Goal: Task Accomplishment & Management: Use online tool/utility

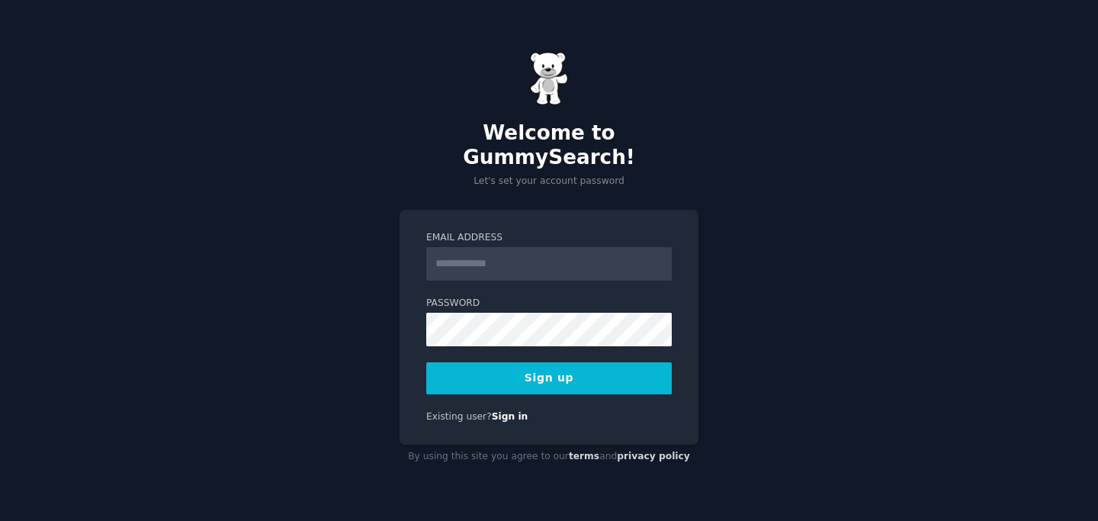
type input "**********"
click at [548, 371] on button "Sign up" at bounding box center [549, 378] width 246 height 32
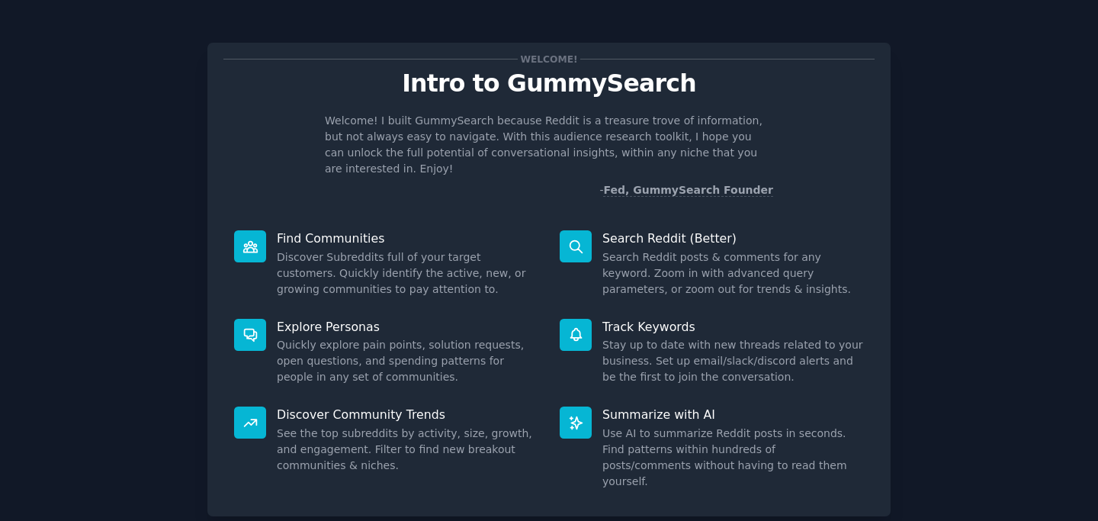
click at [573, 240] on icon at bounding box center [576, 246] width 12 height 12
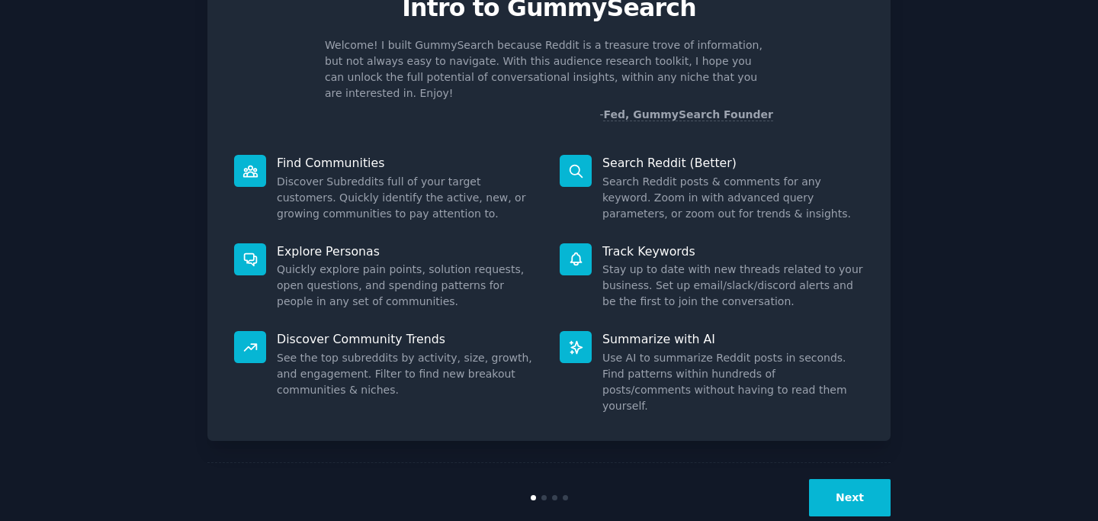
click at [859, 479] on button "Next" at bounding box center [850, 497] width 82 height 37
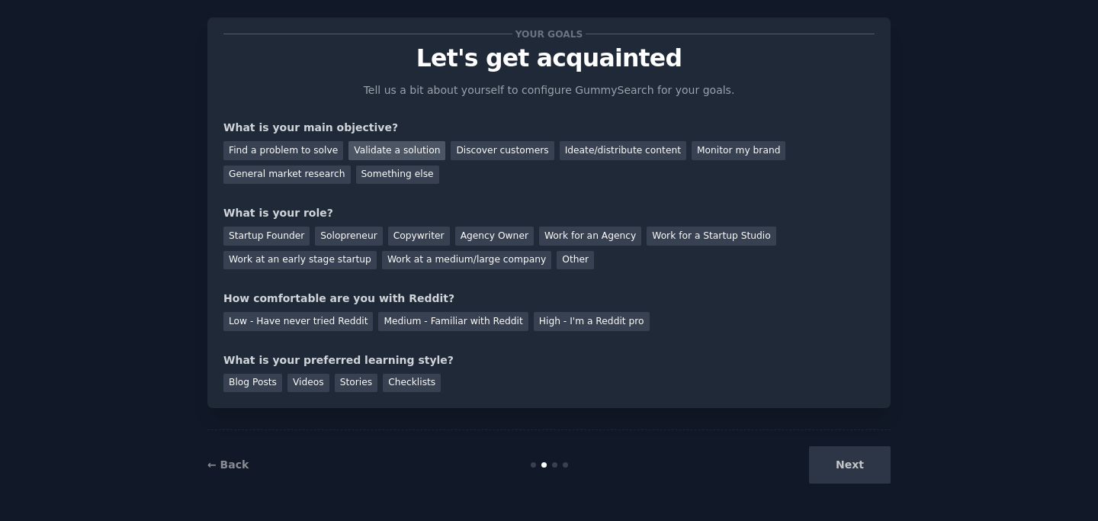
click at [395, 146] on div "Validate a solution" at bounding box center [396, 150] width 97 height 19
click at [602, 151] on div "Ideate/distribute content" at bounding box center [623, 150] width 127 height 19
click at [367, 152] on div "Validate a solution" at bounding box center [396, 150] width 97 height 19
click at [268, 236] on div "Startup Founder" at bounding box center [266, 235] width 86 height 19
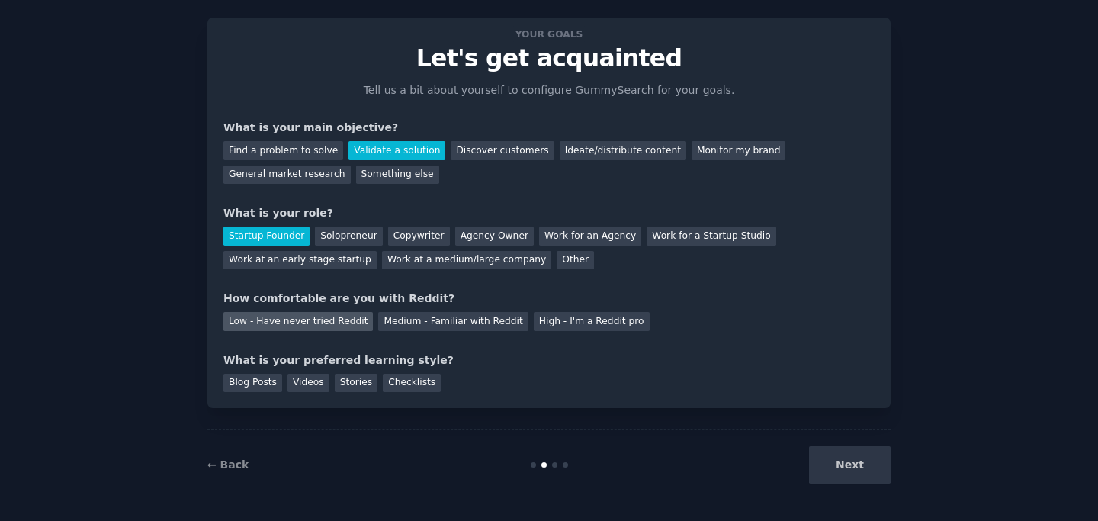
click at [260, 323] on div "Low - Have never tried Reddit" at bounding box center [297, 321] width 149 height 19
click at [303, 384] on div "Videos" at bounding box center [308, 383] width 42 height 19
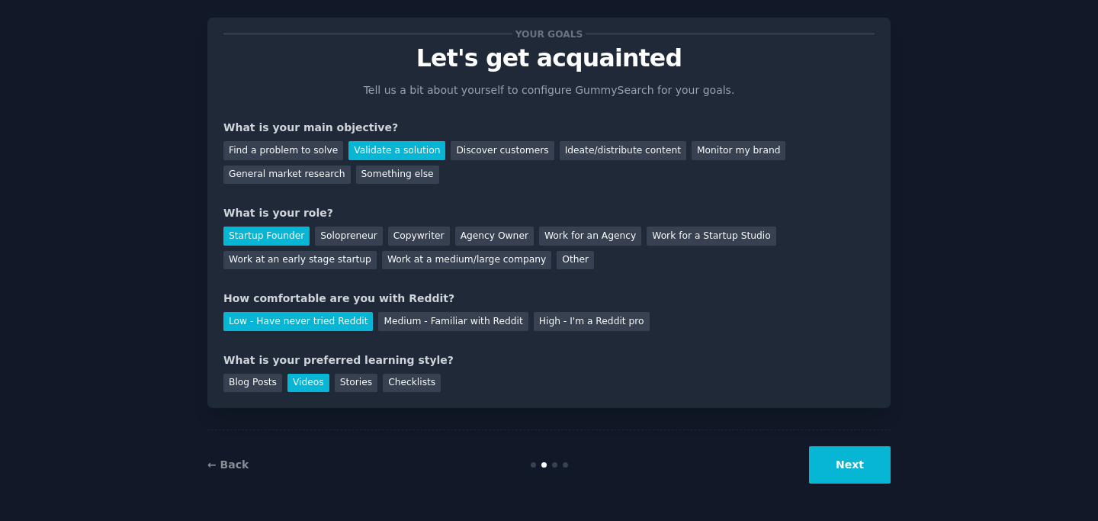
click at [853, 471] on button "Next" at bounding box center [850, 464] width 82 height 37
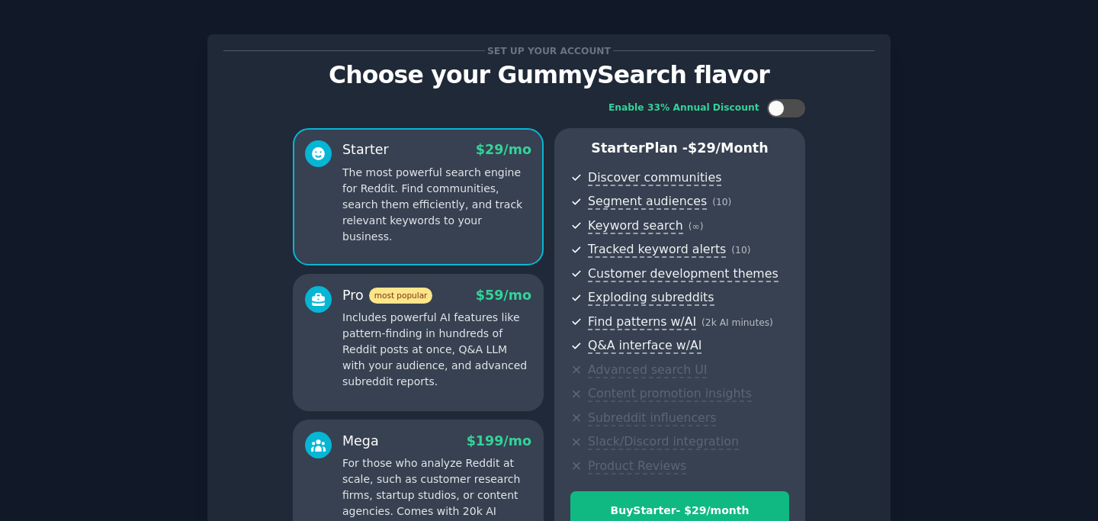
scroll to position [8, 0]
click at [774, 115] on div at bounding box center [776, 109] width 17 height 17
click at [793, 110] on div at bounding box center [796, 109] width 17 height 17
checkbox input "false"
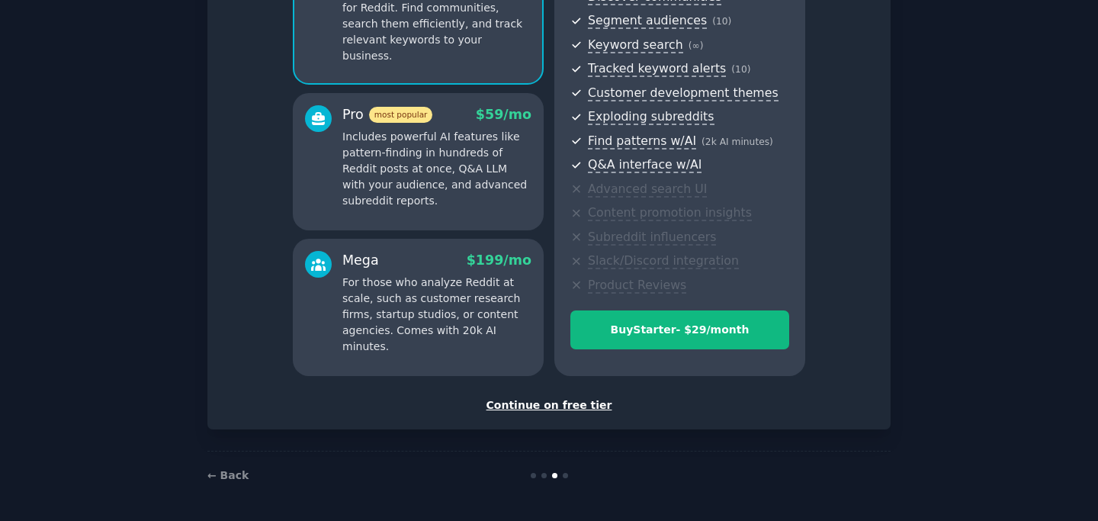
click at [542, 403] on div "Continue on free tier" at bounding box center [548, 405] width 651 height 16
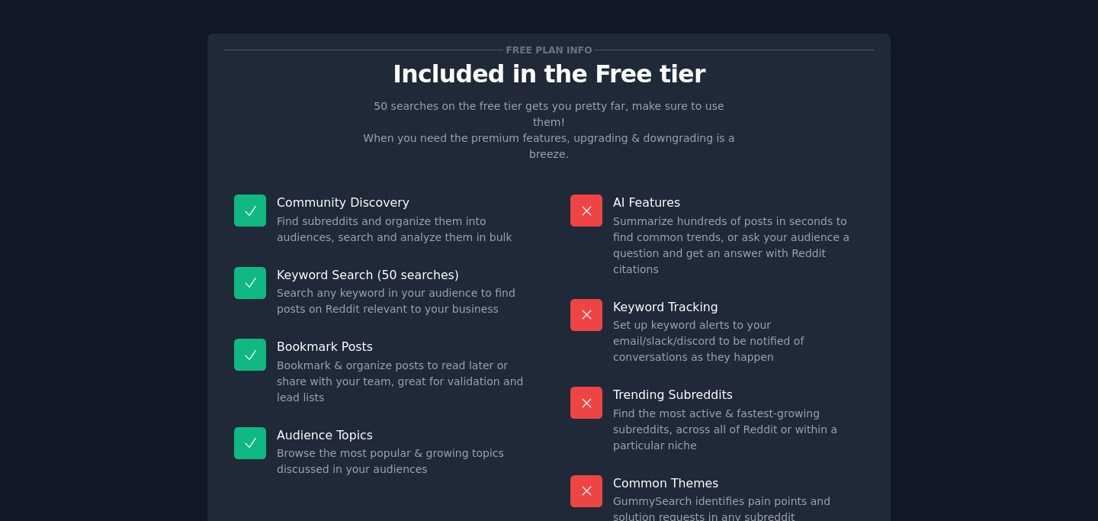
scroll to position [73, 0]
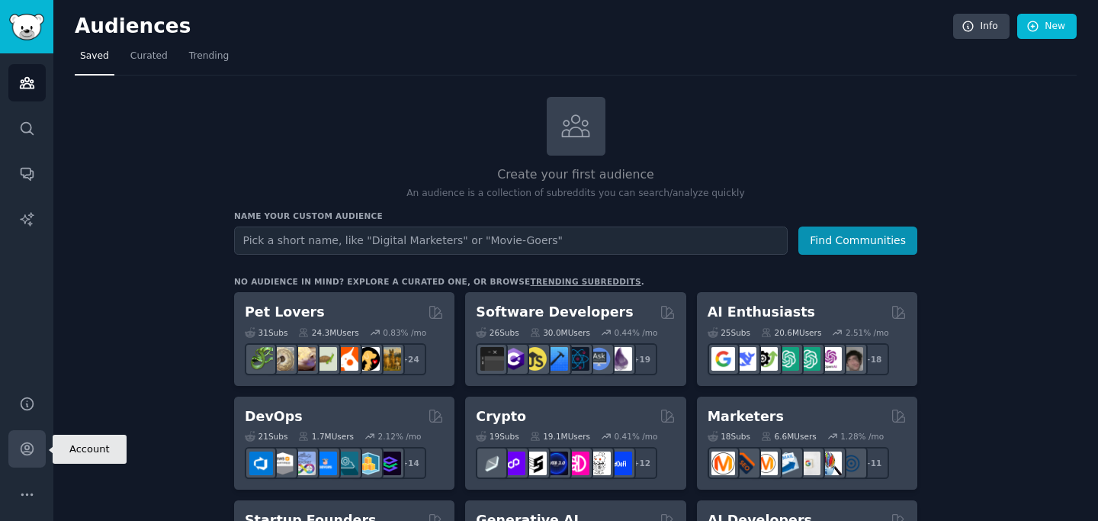
click at [24, 451] on icon "Sidebar" at bounding box center [27, 449] width 12 height 12
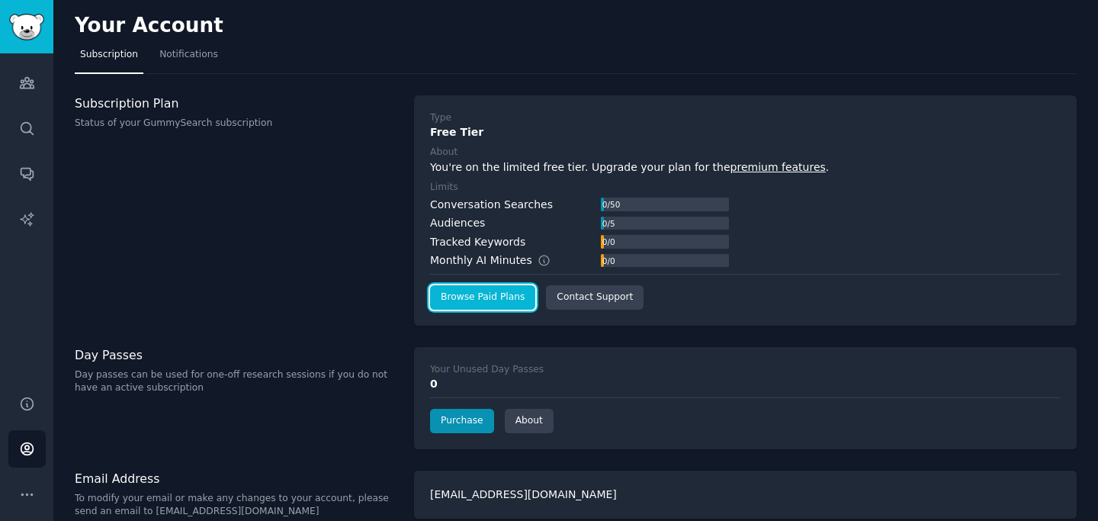
click at [504, 300] on link "Browse Paid Plans" at bounding box center [482, 297] width 105 height 24
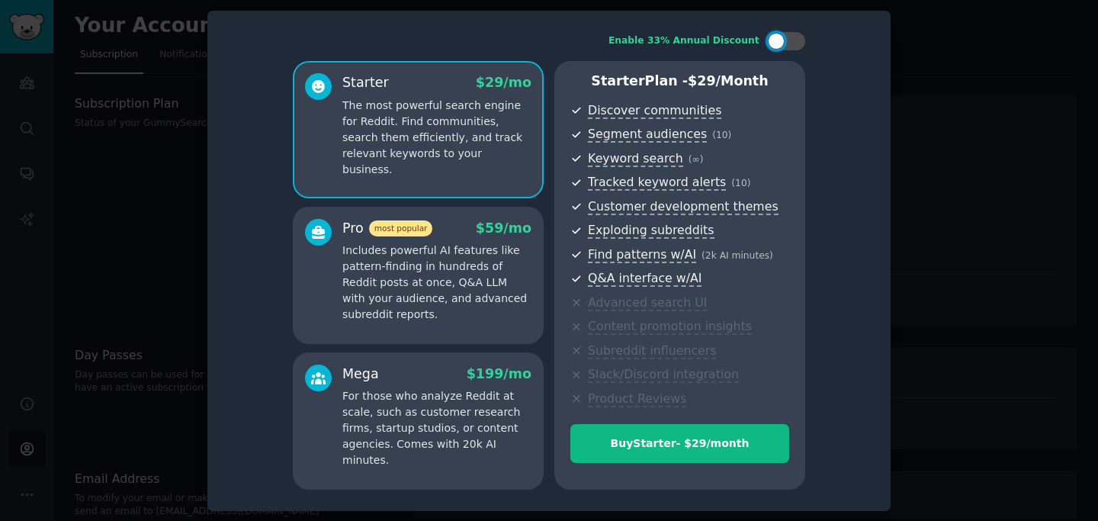
click at [940, 63] on div at bounding box center [549, 260] width 1098 height 521
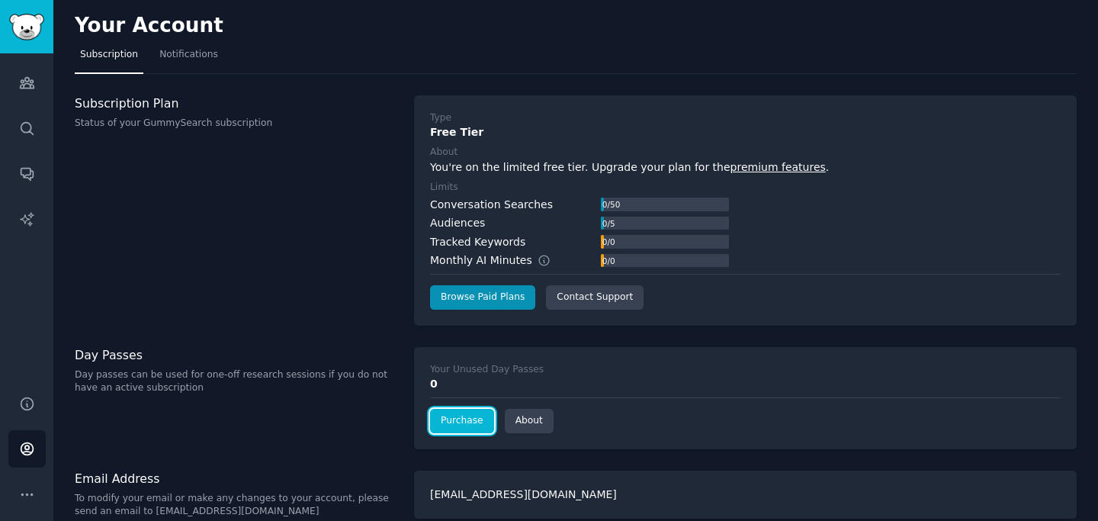
click at [464, 426] on link "Purchase" at bounding box center [462, 421] width 64 height 24
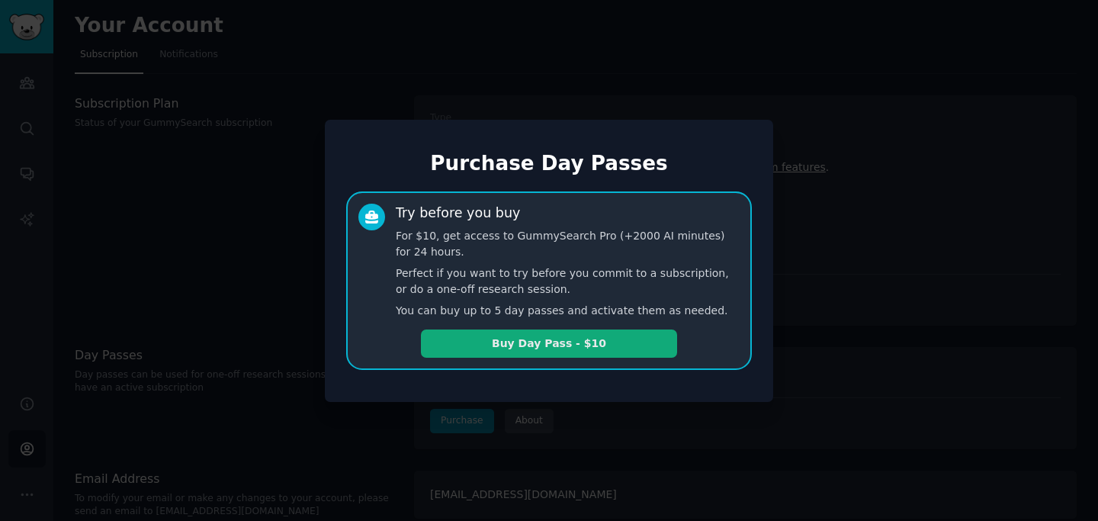
click at [547, 348] on button "Buy Day Pass - $10" at bounding box center [549, 343] width 256 height 28
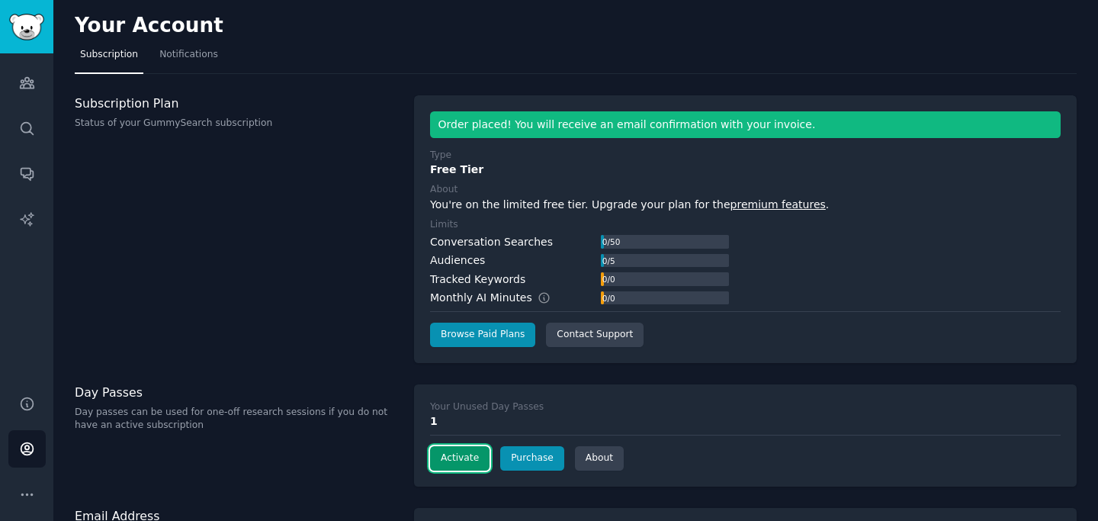
click at [448, 464] on button "Activate" at bounding box center [459, 458] width 59 height 24
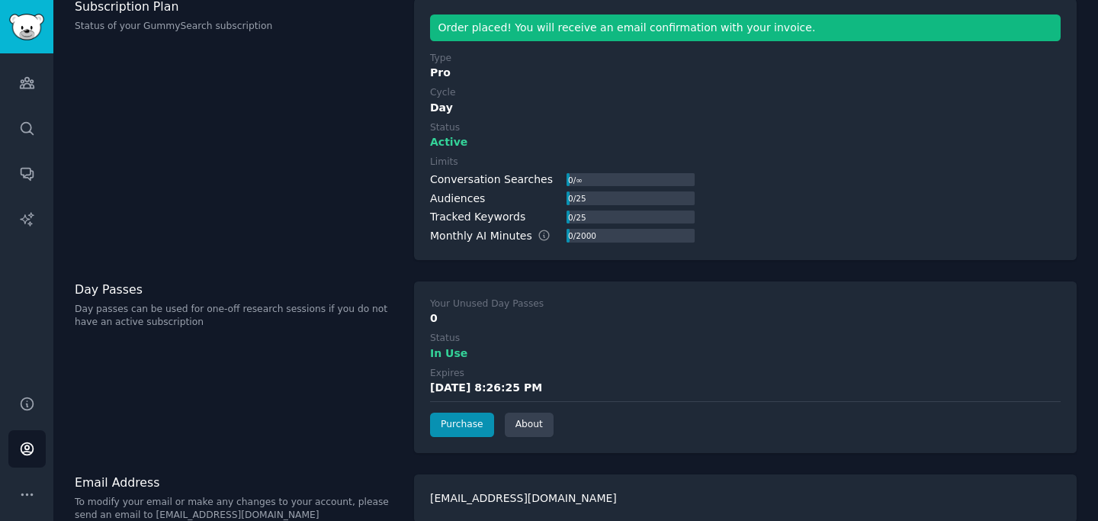
scroll to position [119, 0]
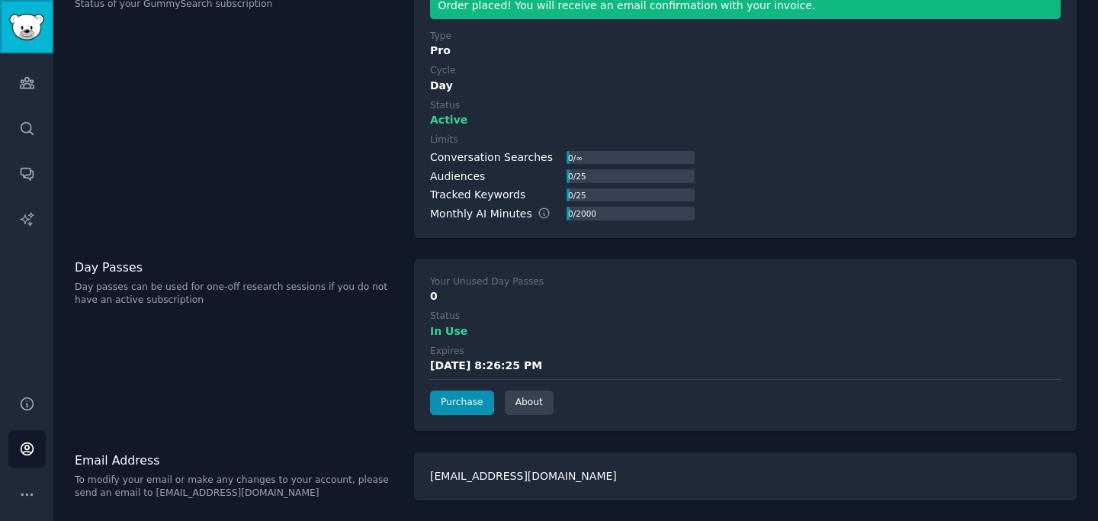
click at [24, 30] on img "Sidebar" at bounding box center [26, 27] width 35 height 27
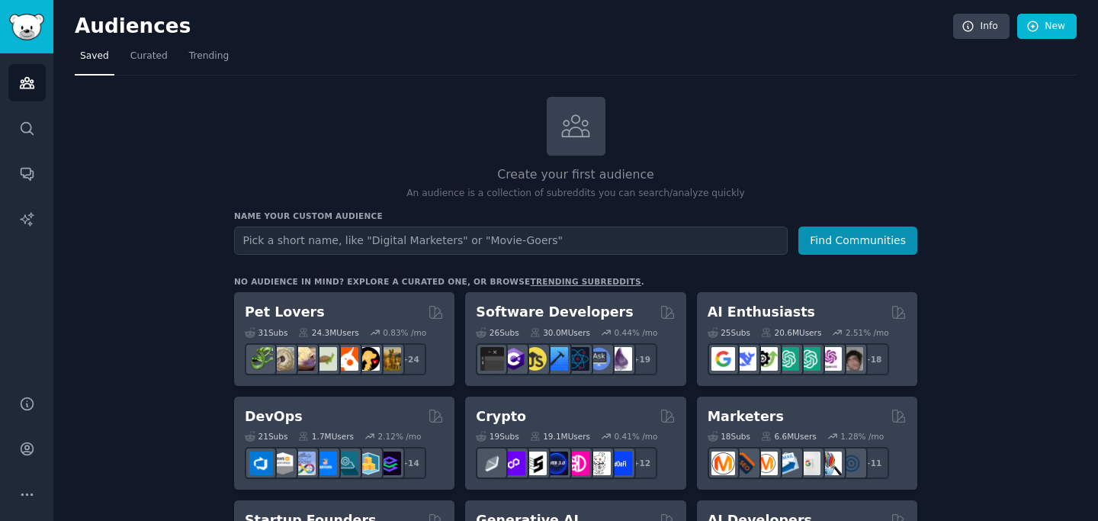
click at [357, 236] on input "text" at bounding box center [511, 240] width 554 height 28
type input "M"
drag, startPoint x: 270, startPoint y: 239, endPoint x: 211, endPoint y: 239, distance: 58.7
type input "Electronic Music professionals"
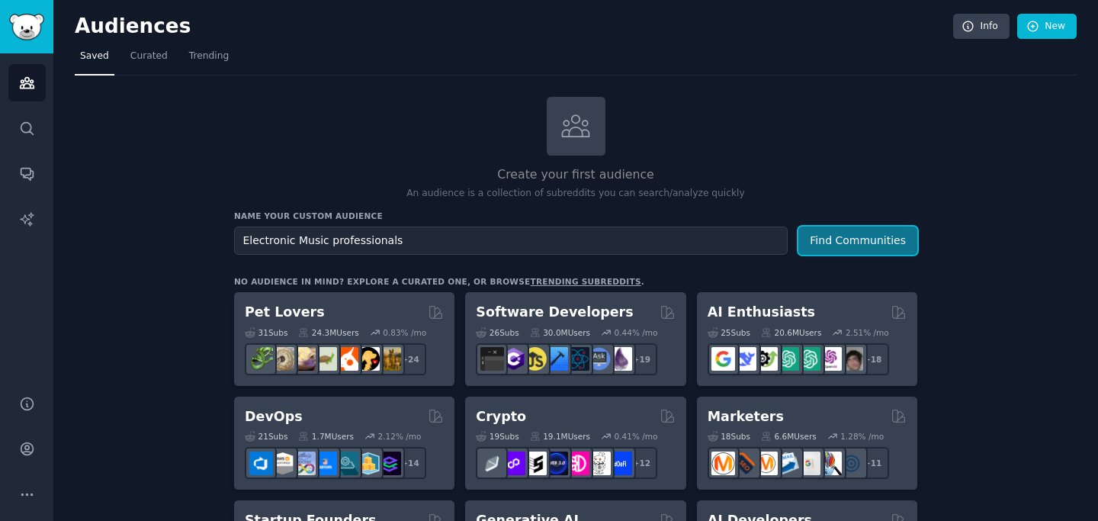
click at [850, 242] on button "Find Communities" at bounding box center [857, 240] width 119 height 28
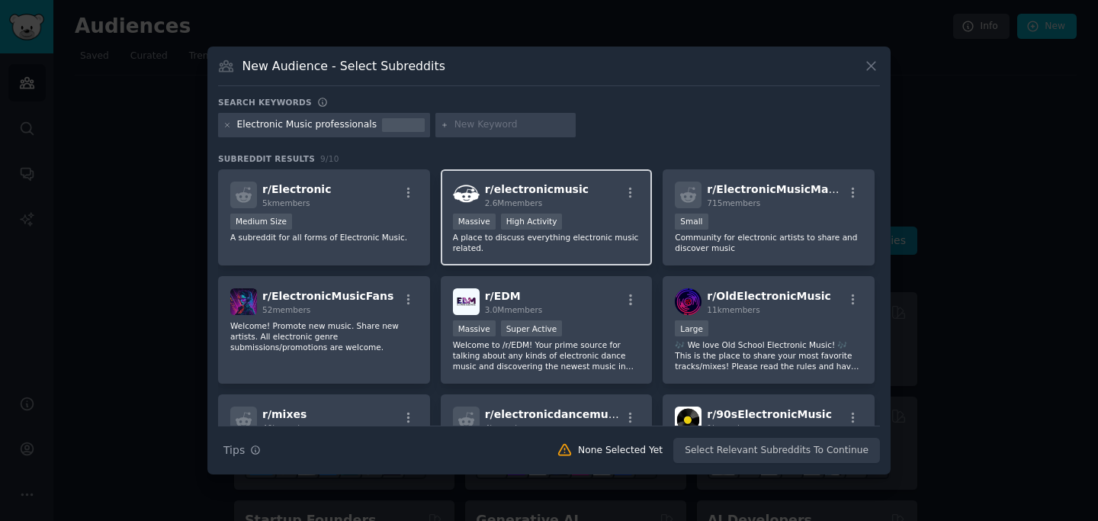
click at [518, 194] on span "r/ electronicmusic" at bounding box center [537, 189] width 104 height 12
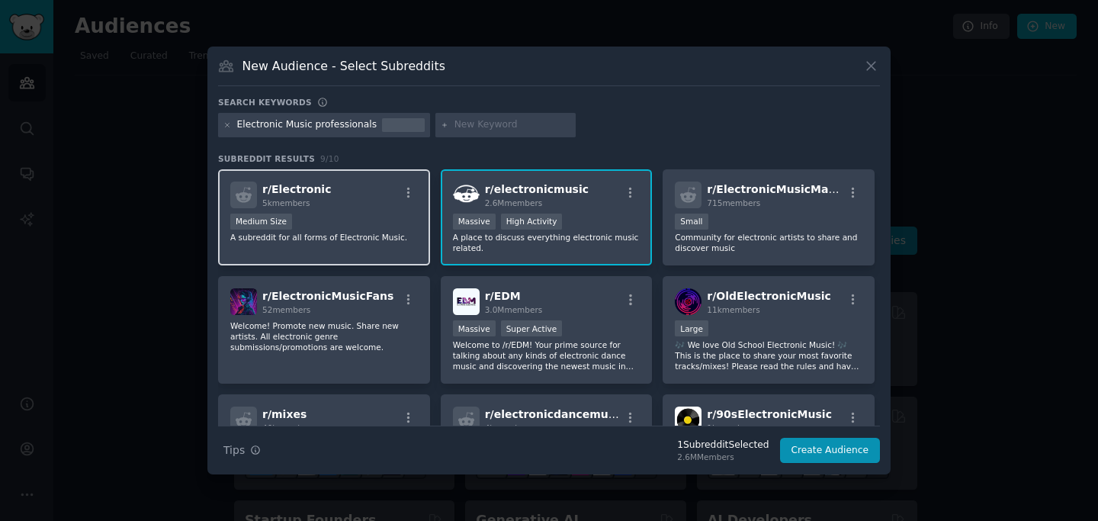
click at [316, 204] on div "5k members" at bounding box center [296, 202] width 69 height 11
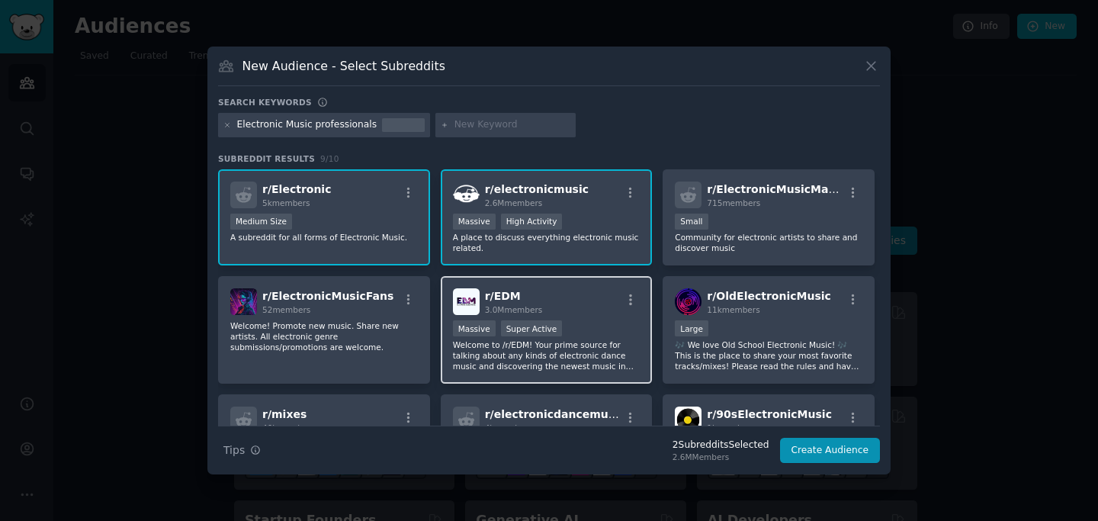
click at [541, 306] on div "r/ EDM 3.0M members" at bounding box center [547, 301] width 188 height 27
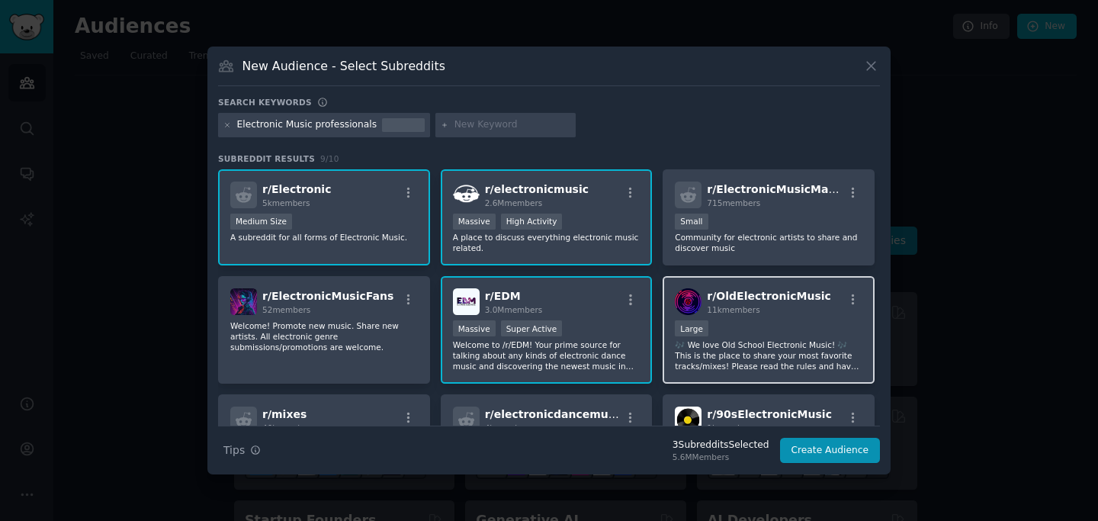
click at [742, 300] on span "r/ OldElectronicMusic" at bounding box center [769, 296] width 124 height 12
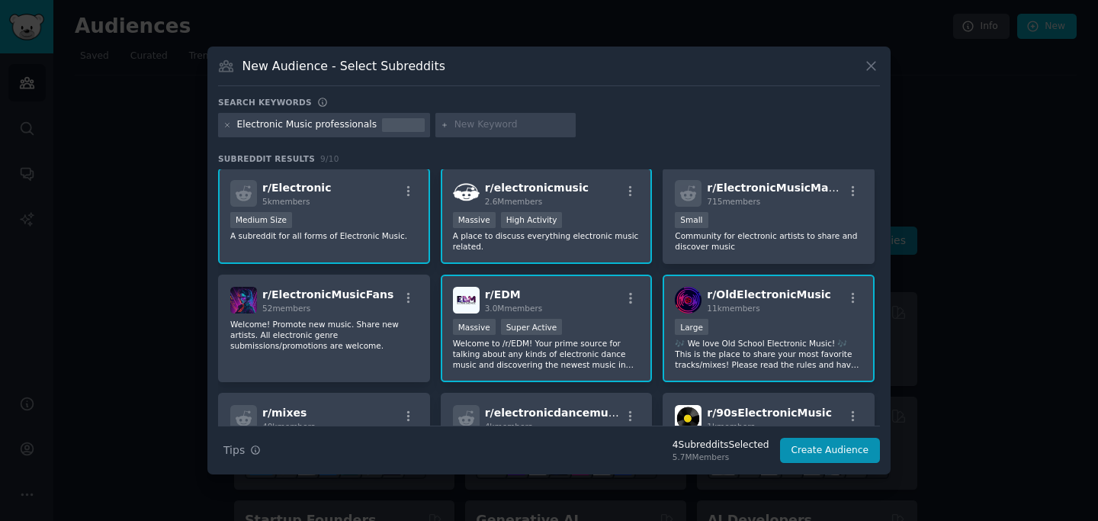
scroll to position [129, 0]
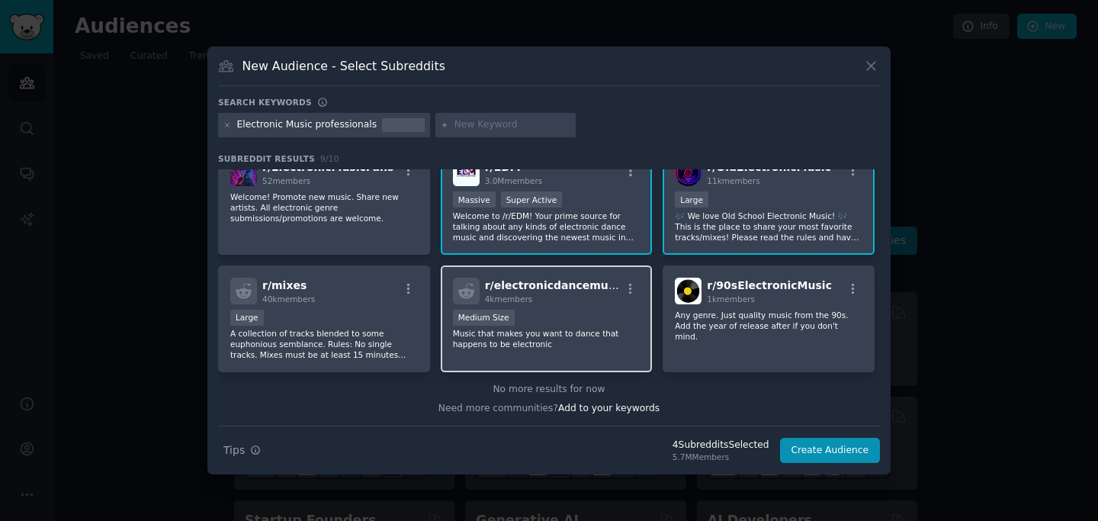
click at [551, 300] on div "4k members" at bounding box center [553, 299] width 136 height 11
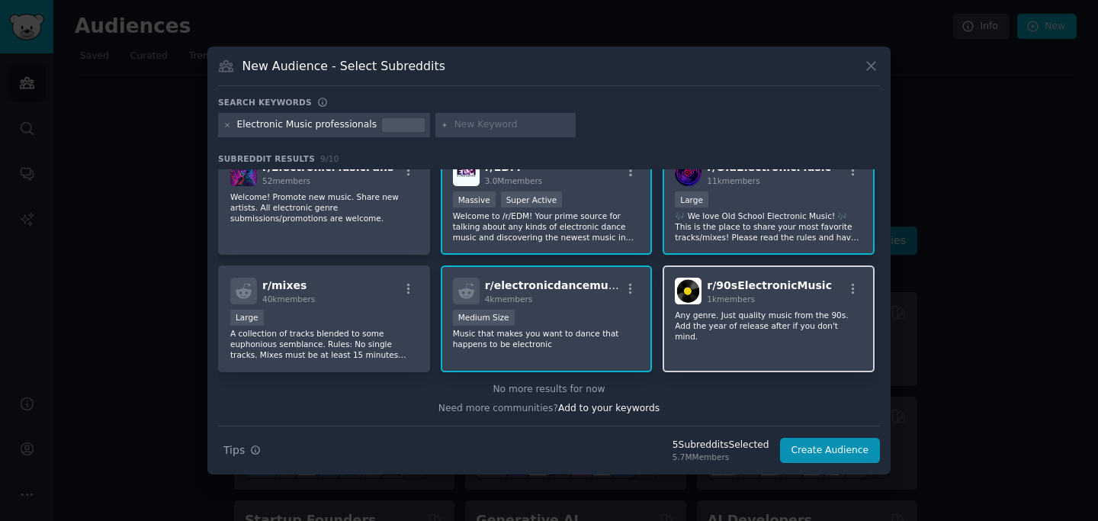
click at [776, 320] on p "Any genre. Just quality music from the 90s. Add the year of release after if yo…" at bounding box center [769, 326] width 188 height 32
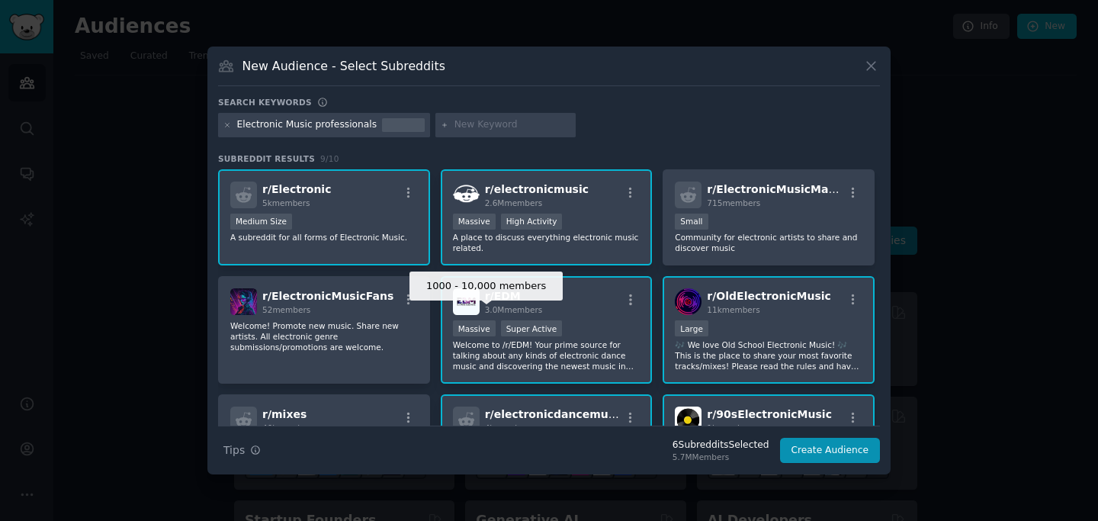
scroll to position [0, 0]
click at [472, 128] on input "text" at bounding box center [512, 125] width 116 height 14
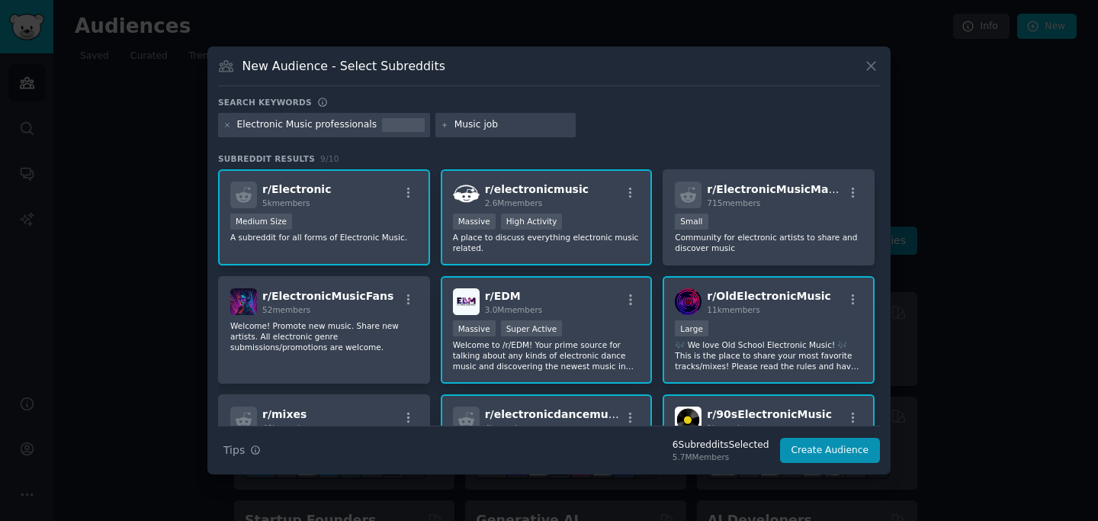
type input "Music jobs"
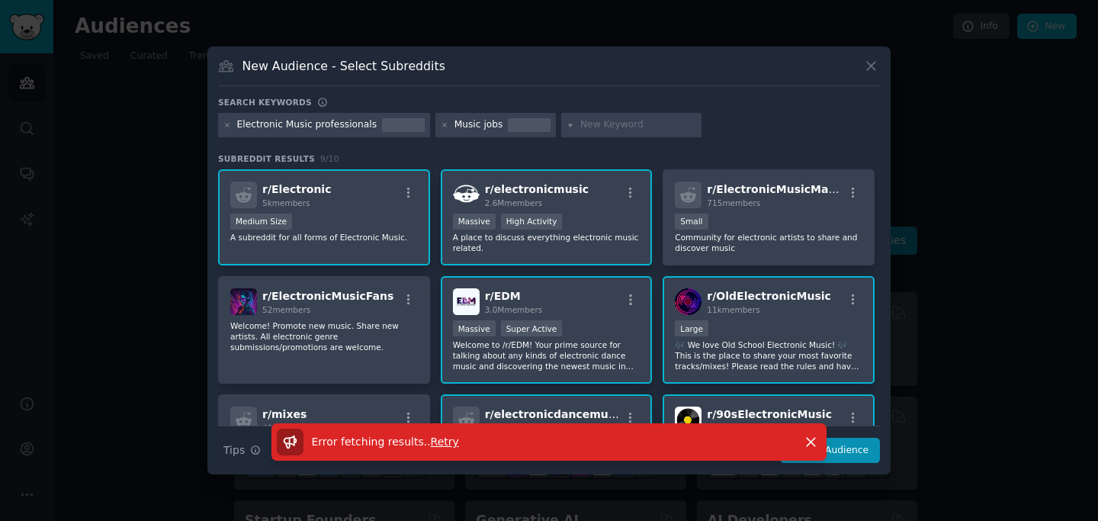
click at [508, 122] on div at bounding box center [529, 125] width 43 height 14
click at [480, 124] on div "Music jobs" at bounding box center [478, 125] width 49 height 14
click at [810, 438] on icon "button" at bounding box center [811, 442] width 16 height 16
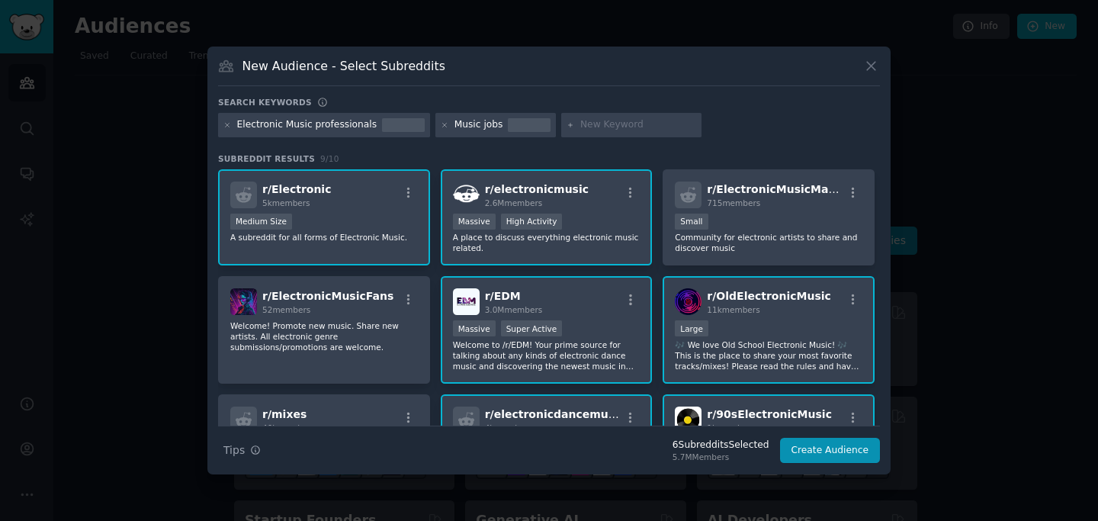
click at [493, 117] on div "Music jobs" at bounding box center [495, 125] width 120 height 24
click at [474, 120] on div "Music jobs" at bounding box center [478, 125] width 49 height 14
click at [491, 127] on div "Music jobs" at bounding box center [478, 125] width 49 height 14
click at [510, 127] on div at bounding box center [529, 125] width 43 height 14
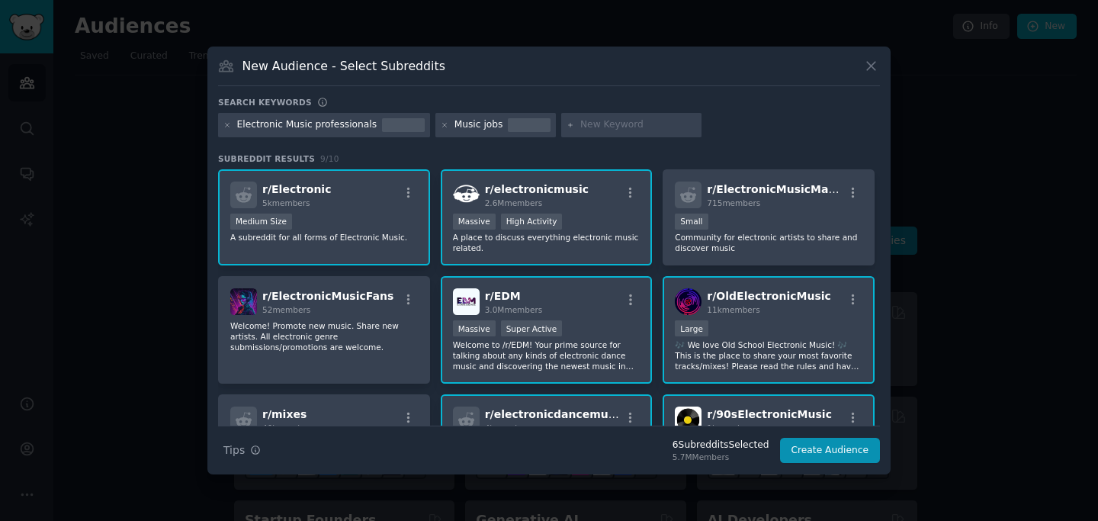
click at [510, 127] on div at bounding box center [529, 125] width 43 height 14
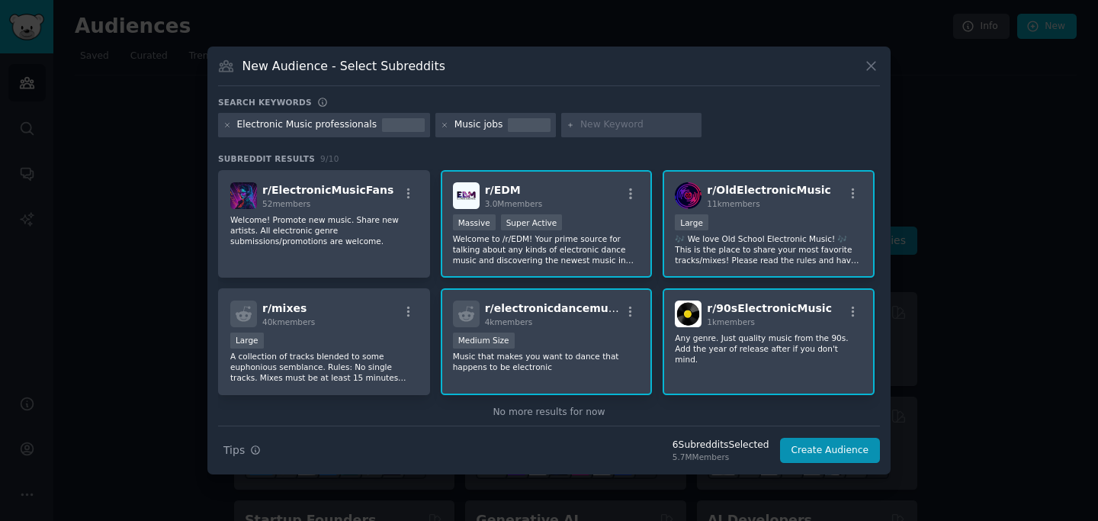
scroll to position [129, 0]
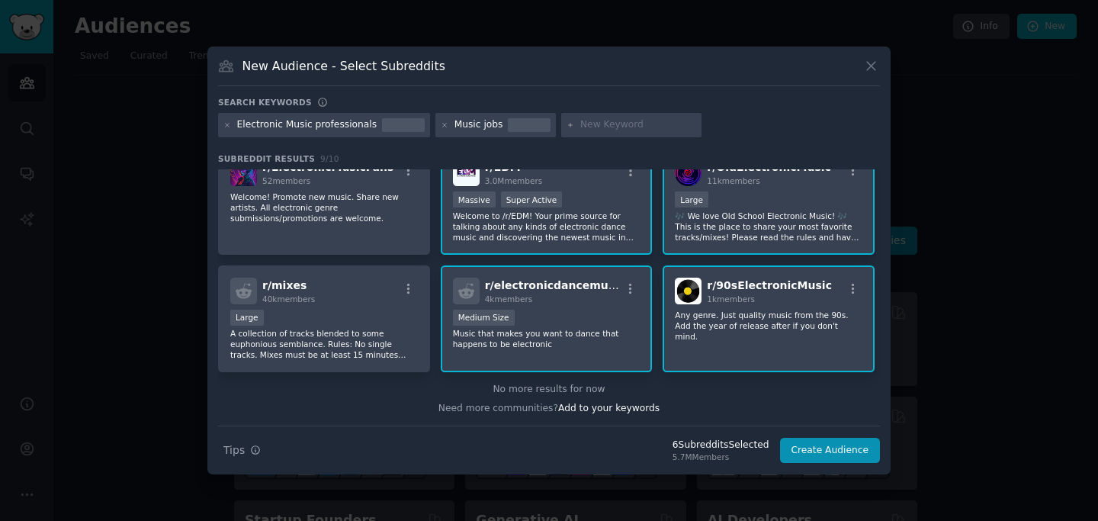
click at [393, 136] on div "Electronic Music professionals" at bounding box center [324, 125] width 212 height 24
click at [355, 127] on div "Electronic Music professionals" at bounding box center [307, 125] width 140 height 14
click at [469, 123] on div "Music jobs" at bounding box center [478, 125] width 49 height 14
click at [441, 124] on icon at bounding box center [445, 125] width 8 height 8
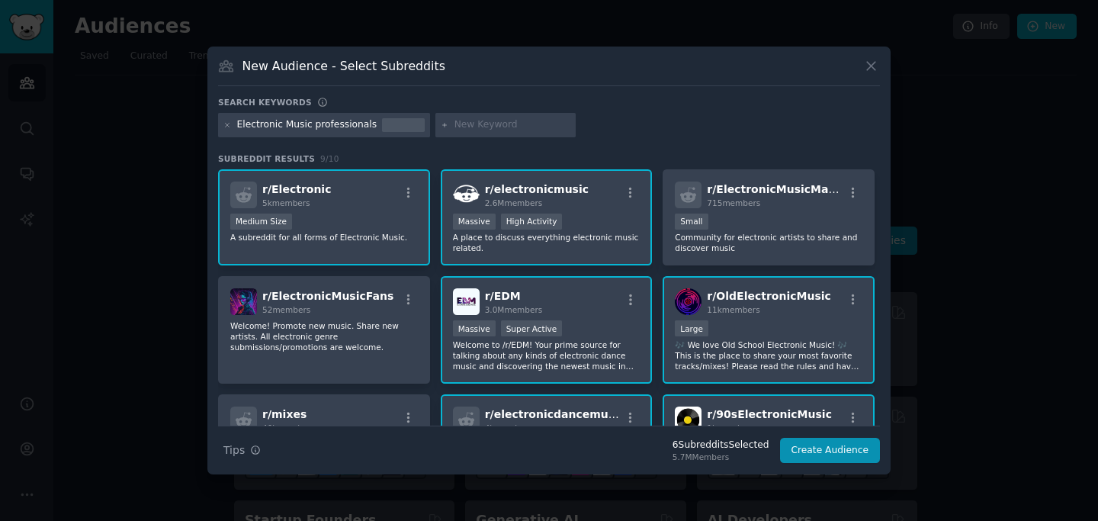
click at [462, 124] on input "text" at bounding box center [512, 125] width 116 height 14
type input "m"
type input "jobs"
click at [226, 123] on icon at bounding box center [227, 125] width 8 height 8
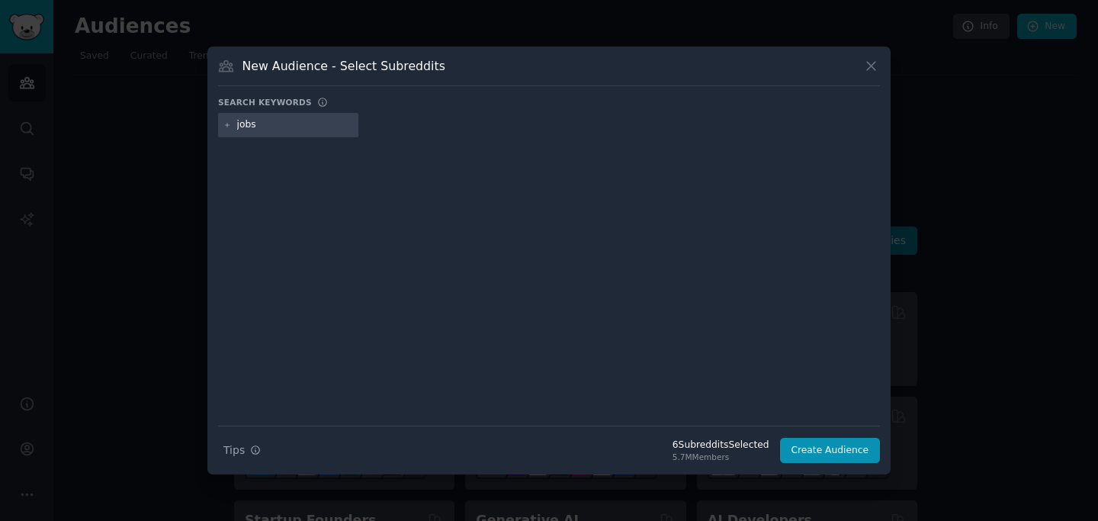
click at [274, 127] on input "jobs" at bounding box center [295, 125] width 116 height 14
click at [224, 127] on icon at bounding box center [227, 125] width 8 height 8
click at [259, 127] on input "jobs" at bounding box center [295, 125] width 116 height 14
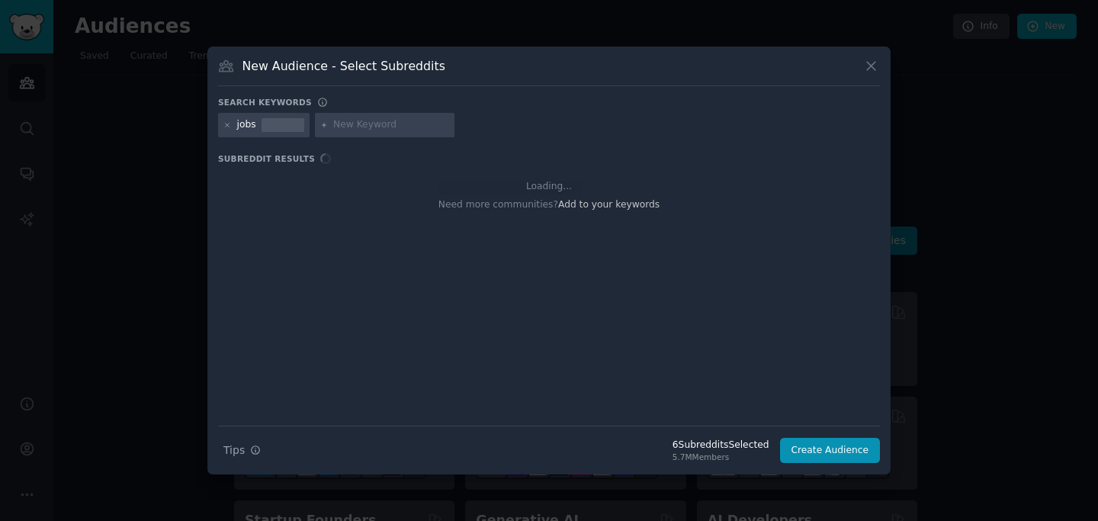
click at [356, 129] on input "text" at bounding box center [391, 125] width 116 height 14
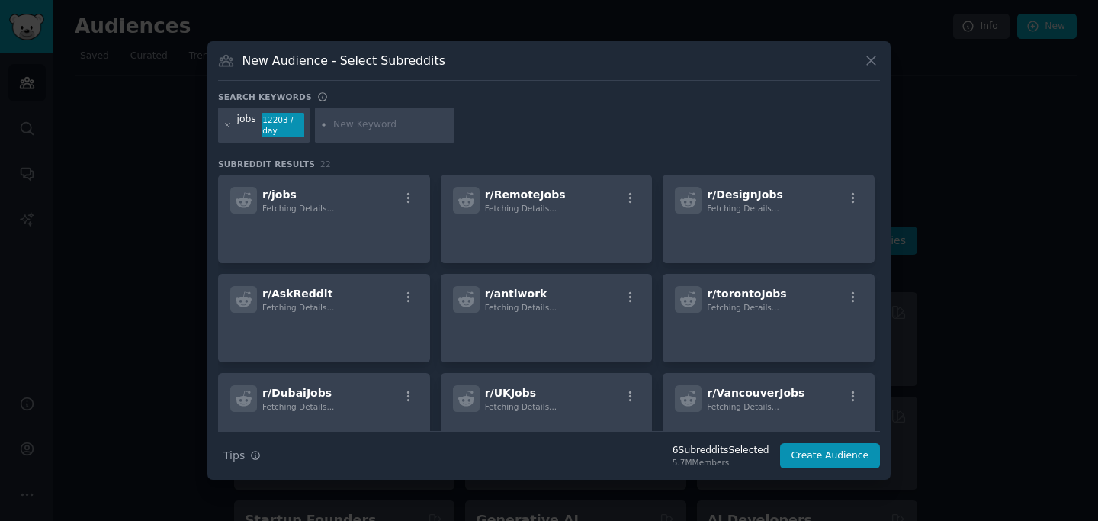
type input "e"
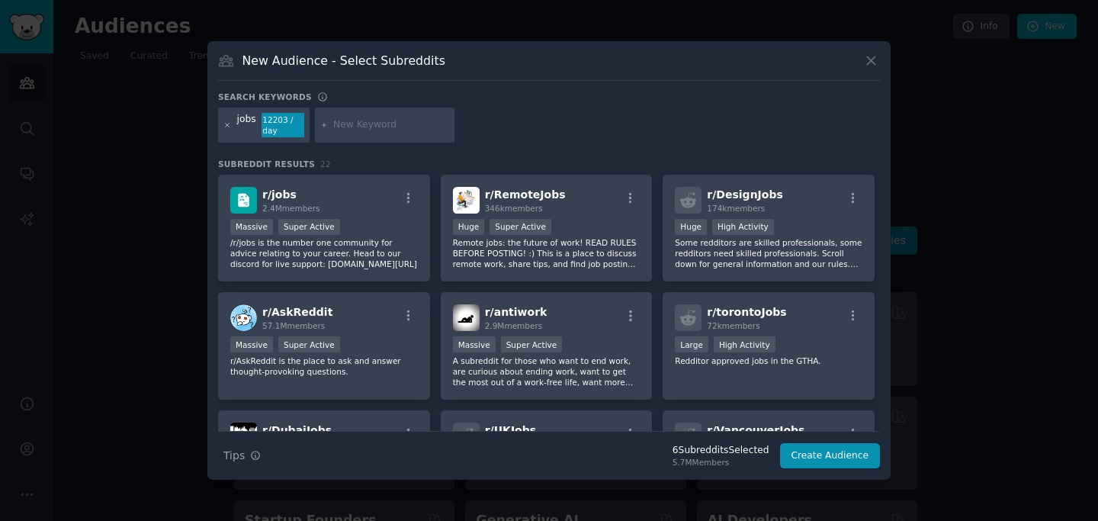
click at [226, 127] on icon at bounding box center [228, 125] width 4 height 4
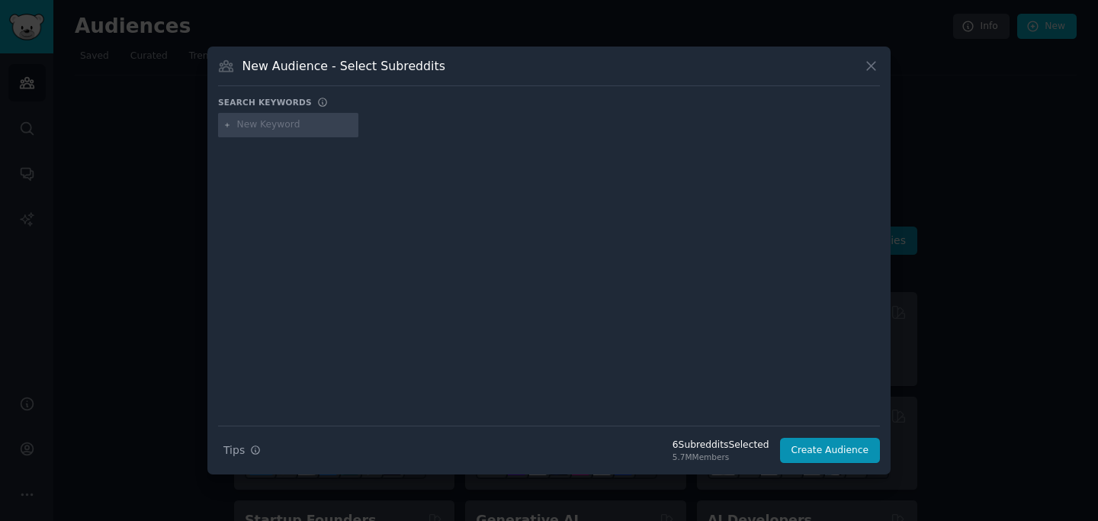
click at [256, 127] on input "text" at bounding box center [295, 125] width 116 height 14
type input "music jobs"
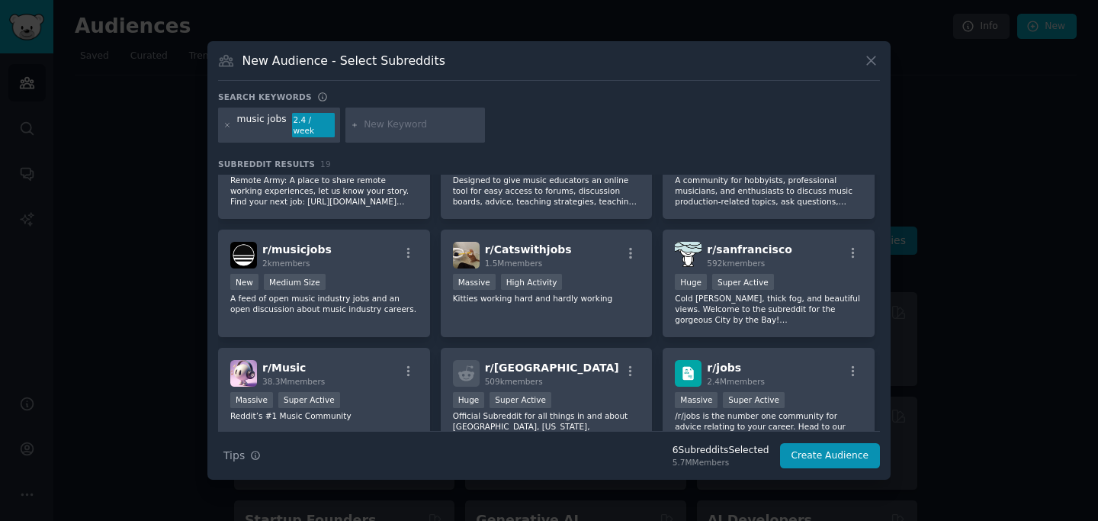
scroll to position [61, 0]
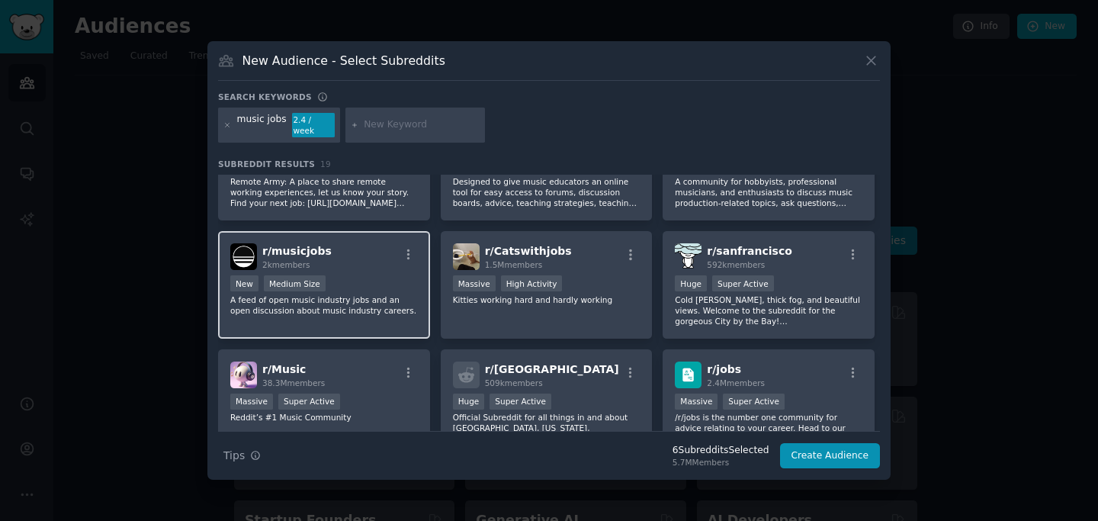
click at [371, 265] on div "r/ musicjobs 2k members New Medium Size A feed of open music industry jobs and …" at bounding box center [324, 285] width 212 height 108
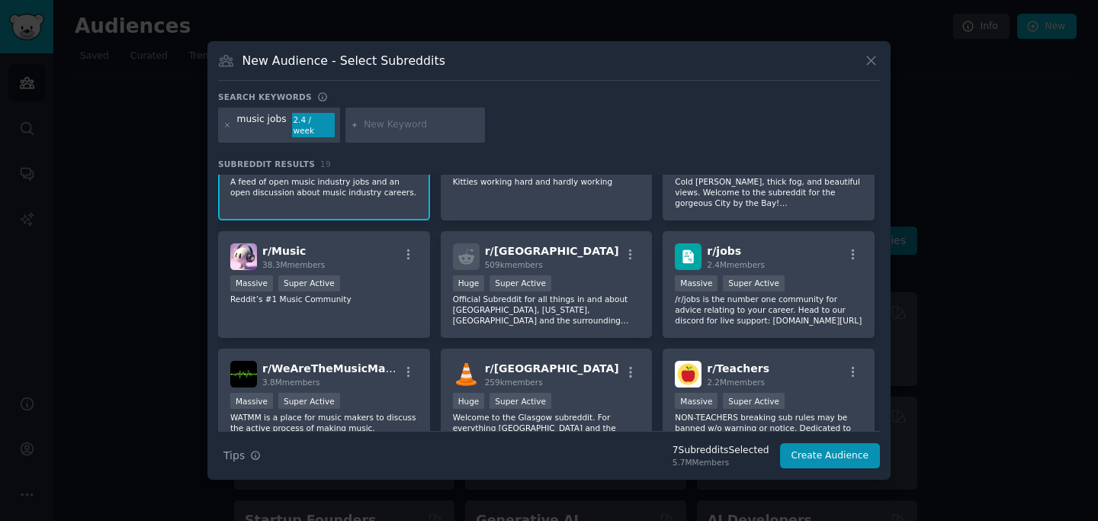
scroll to position [180, 0]
click at [365, 293] on p "Reddit’s #1 Music Community" at bounding box center [324, 298] width 188 height 11
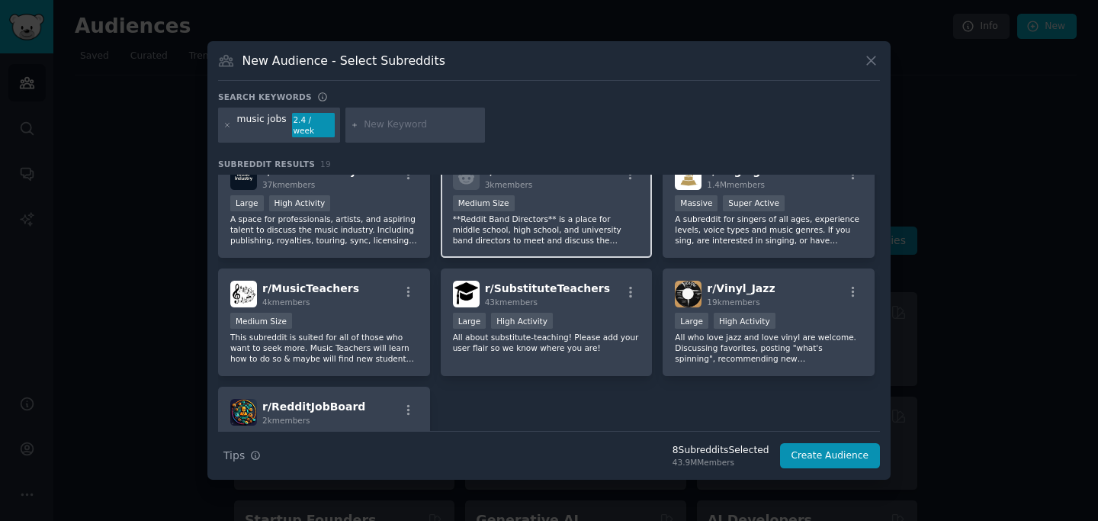
scroll to position [443, 0]
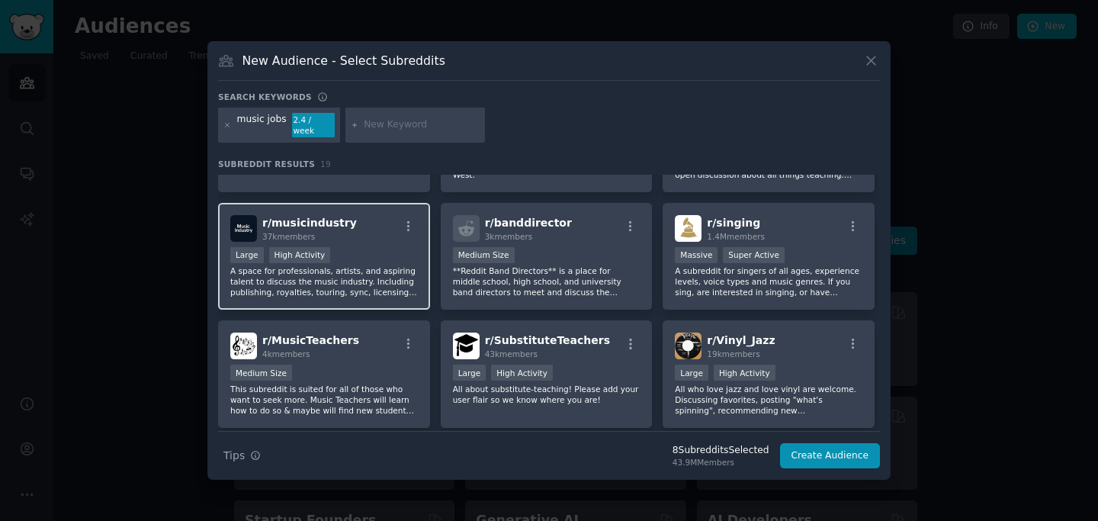
click at [390, 265] on p "A space for professionals, artists, and aspiring talent to discuss the music in…" at bounding box center [324, 281] width 188 height 32
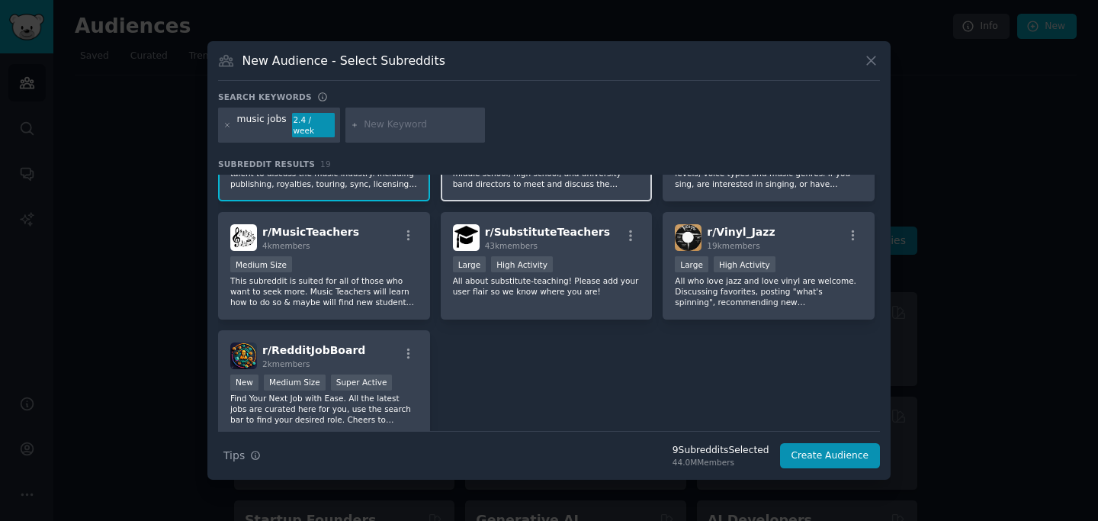
scroll to position [550, 0]
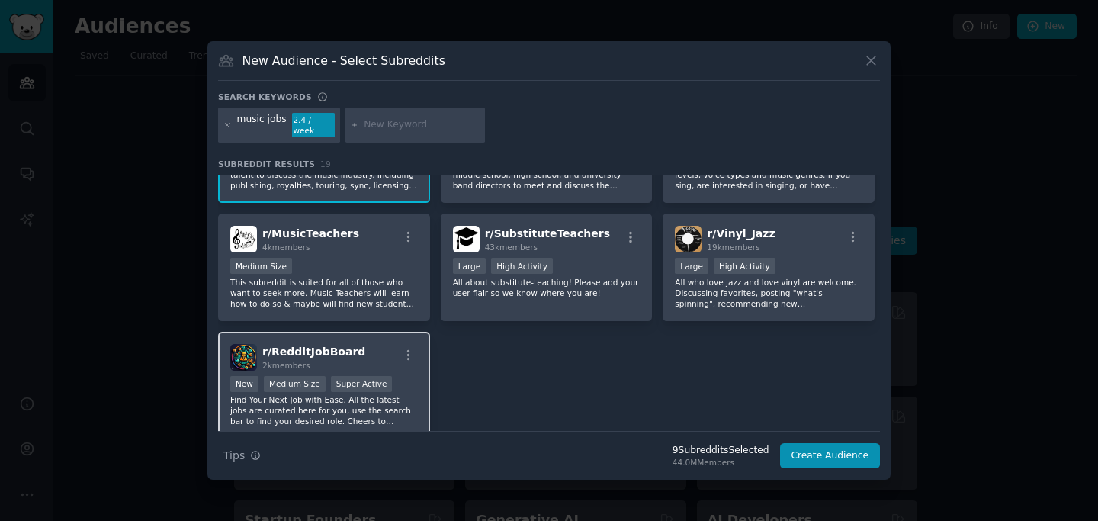
click at [311, 351] on span "r/ RedditJobBoard" at bounding box center [313, 351] width 103 height 12
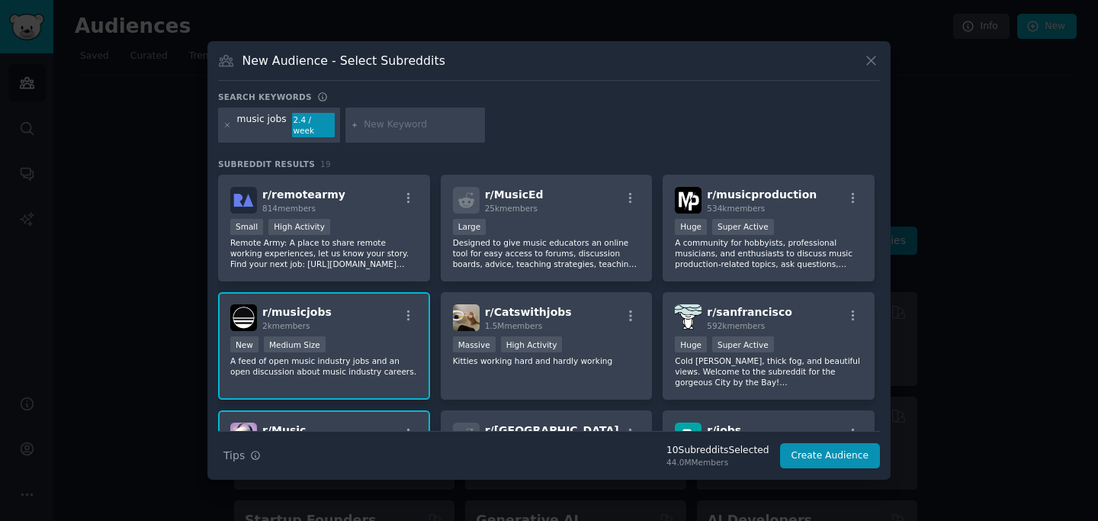
scroll to position [1, 0]
click at [805, 450] on button "Create Audience" at bounding box center [830, 456] width 101 height 26
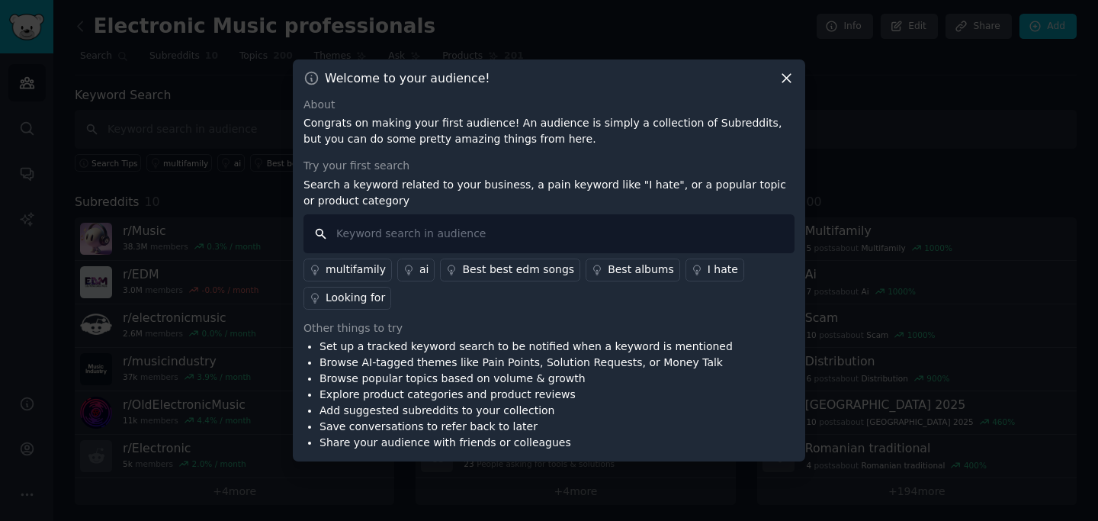
click at [429, 236] on input "text" at bounding box center [548, 233] width 491 height 39
type input "jobs"
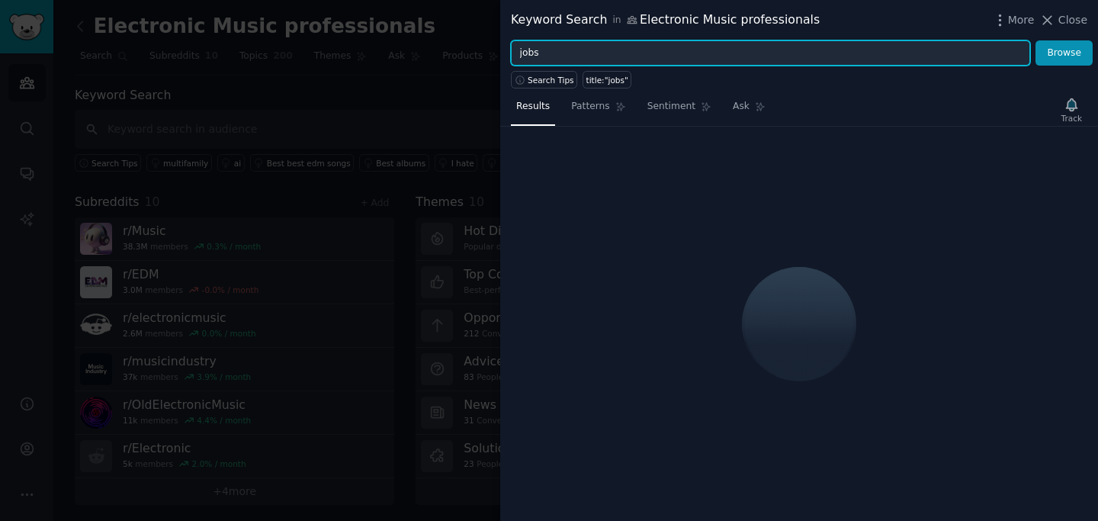
click at [551, 50] on input "jobs" at bounding box center [770, 53] width 519 height 26
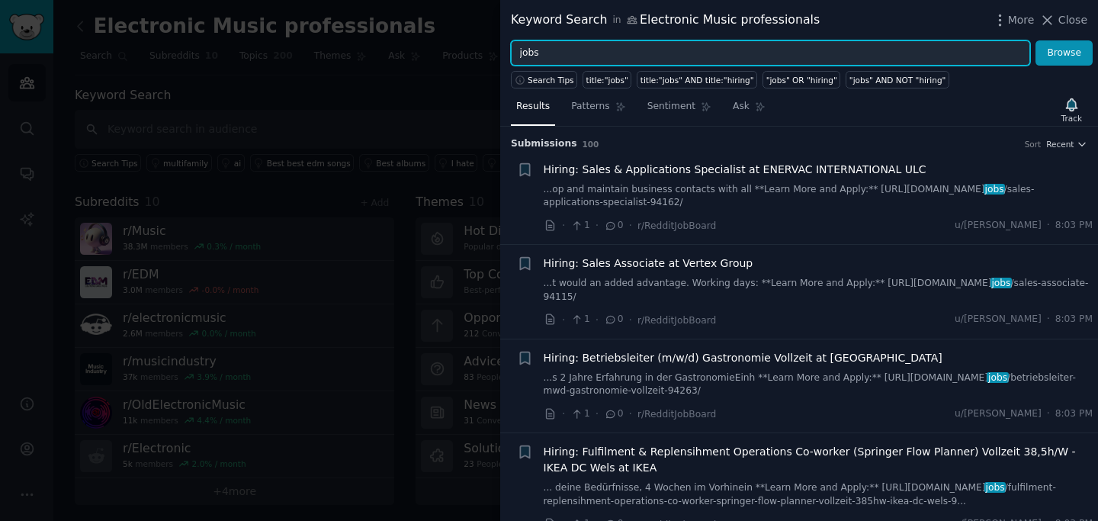
click at [550, 50] on input "jobs" at bounding box center [770, 53] width 519 height 26
click at [548, 51] on input "gigs" at bounding box center [770, 53] width 519 height 26
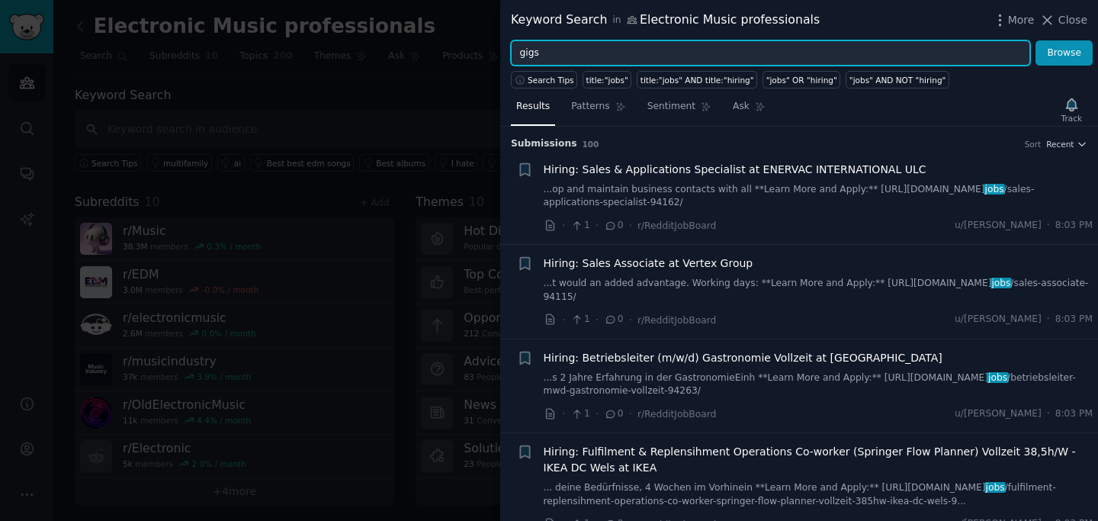
click at [548, 51] on input "gigs" at bounding box center [770, 53] width 519 height 26
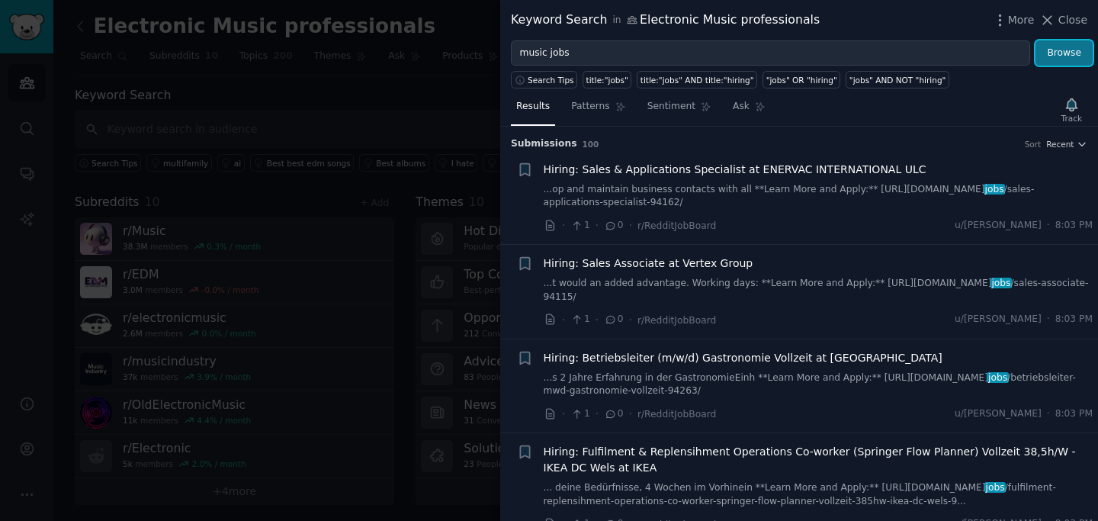
click at [1076, 59] on button "Browse" at bounding box center [1064, 53] width 57 height 26
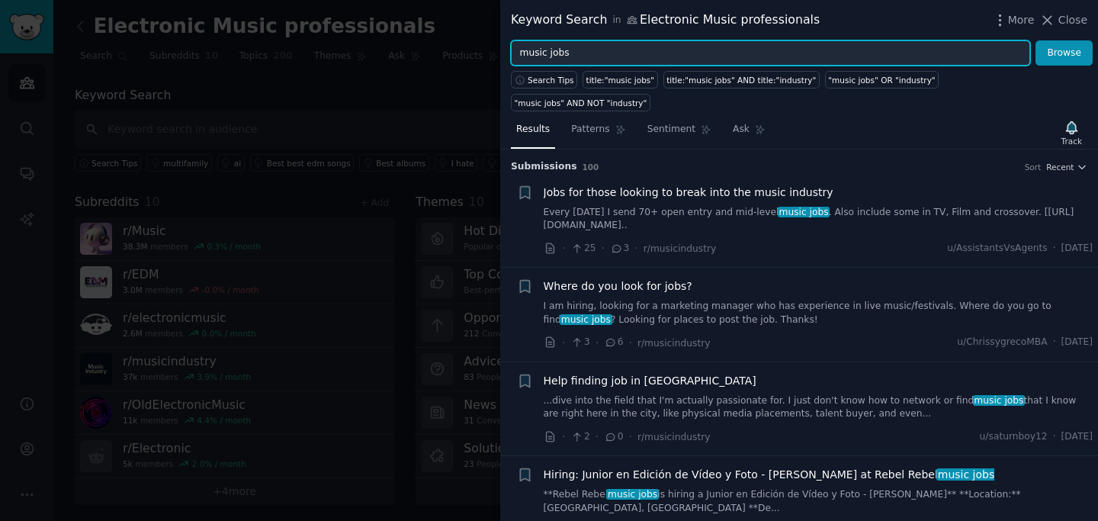
click at [586, 53] on input "music jobs" at bounding box center [770, 53] width 519 height 26
click at [567, 50] on input "music jobs" at bounding box center [770, 53] width 519 height 26
type input "e"
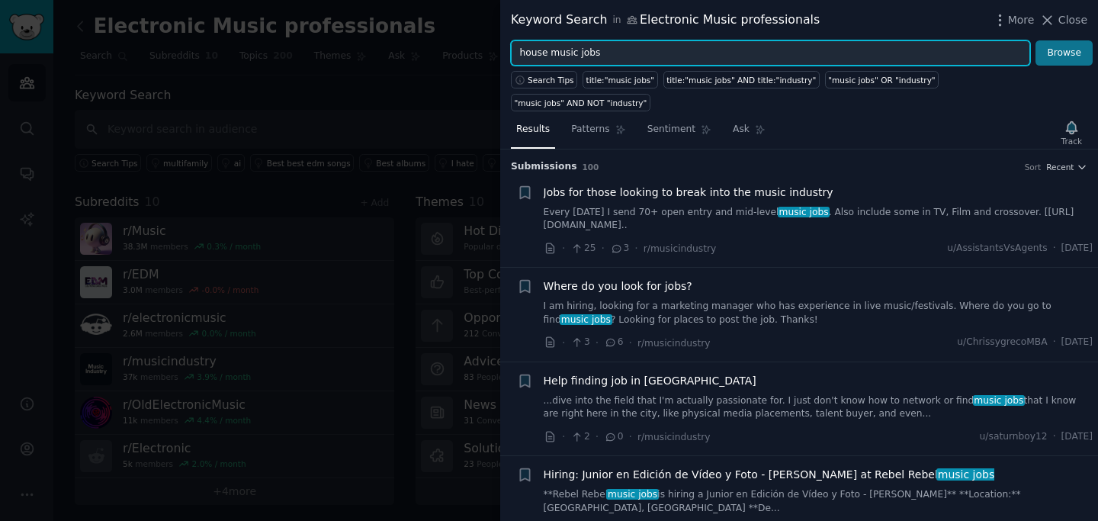
type input "house music jobs"
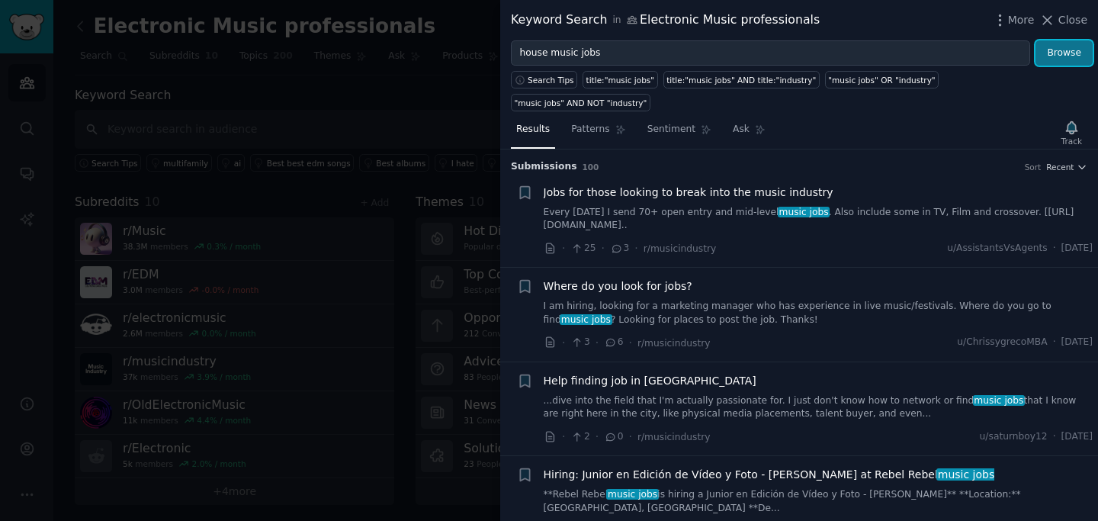
click at [1070, 51] on button "Browse" at bounding box center [1064, 53] width 57 height 26
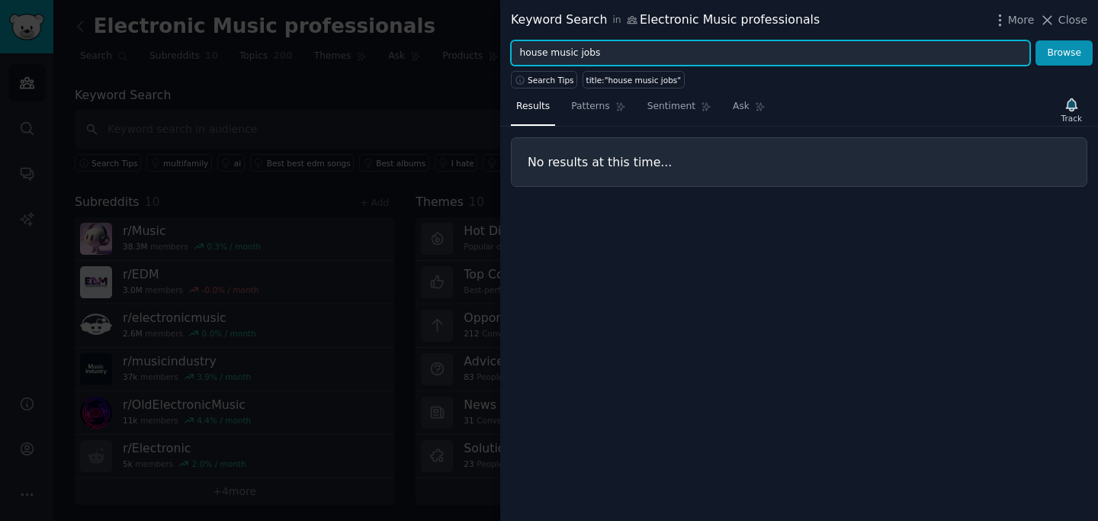
click at [602, 53] on input "house music jobs" at bounding box center [770, 53] width 519 height 26
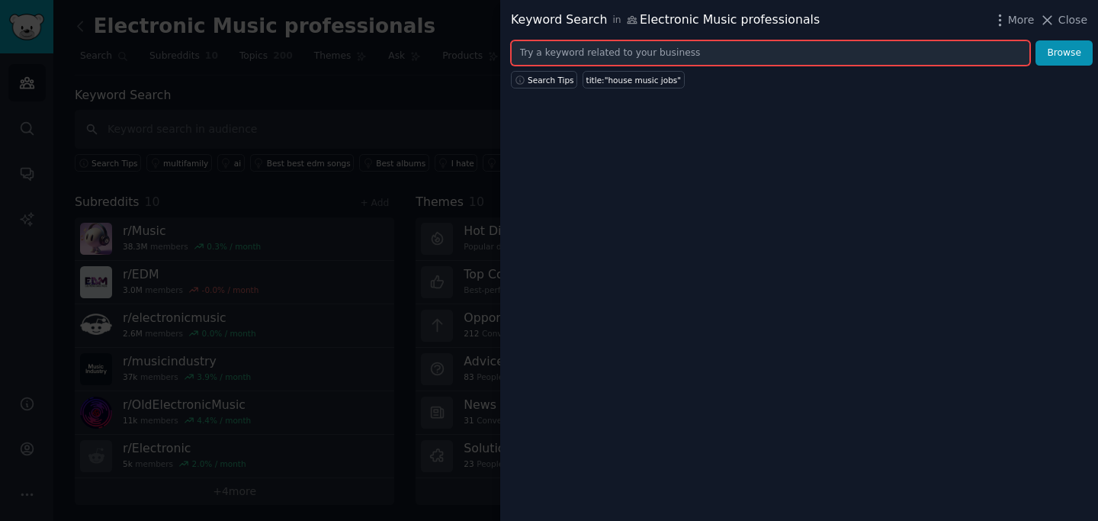
click at [674, 52] on input "text" at bounding box center [770, 53] width 519 height 26
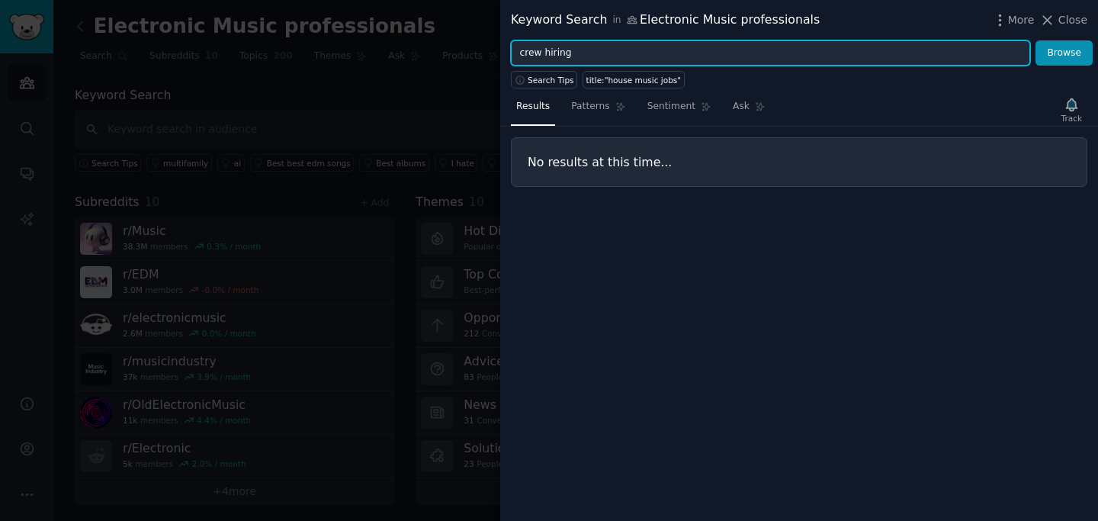
click at [1036, 40] on button "Browse" at bounding box center [1064, 53] width 57 height 26
drag, startPoint x: 541, startPoint y: 56, endPoint x: 517, endPoint y: 56, distance: 24.4
click at [518, 56] on input "crew hiring" at bounding box center [770, 53] width 519 height 26
type input "hiring"
click at [1036, 40] on button "Browse" at bounding box center [1064, 53] width 57 height 26
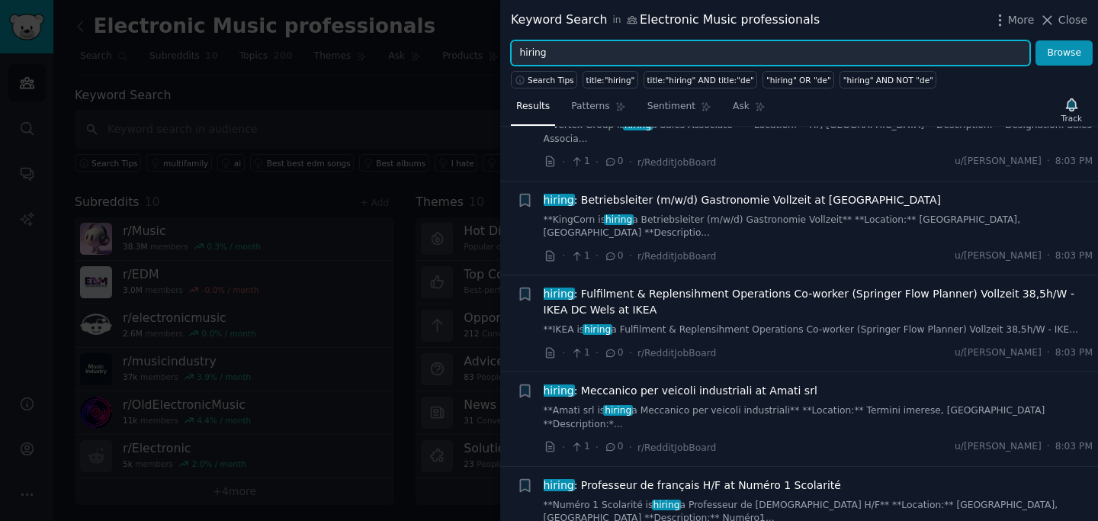
scroll to position [197, 0]
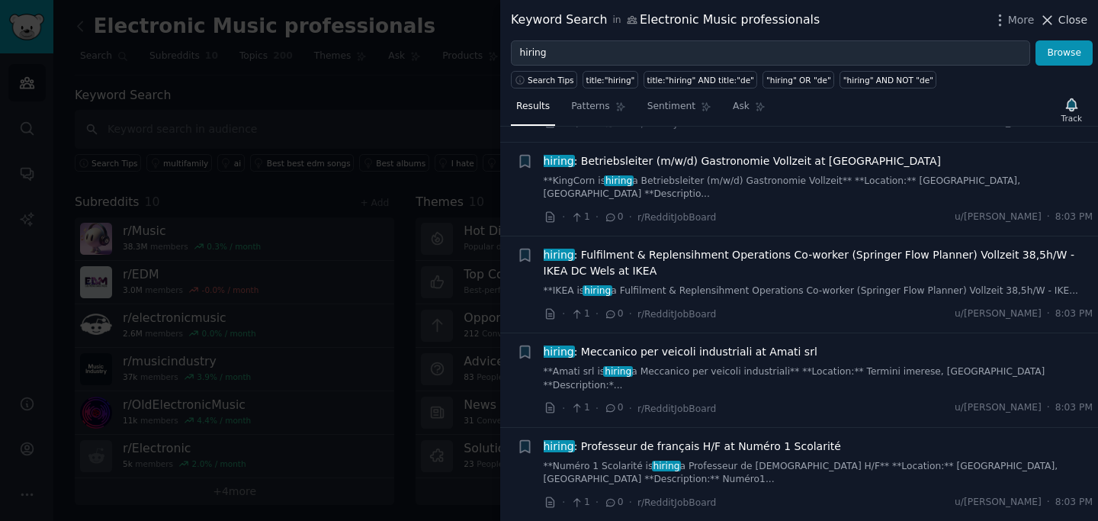
click at [1074, 21] on span "Close" at bounding box center [1072, 20] width 29 height 16
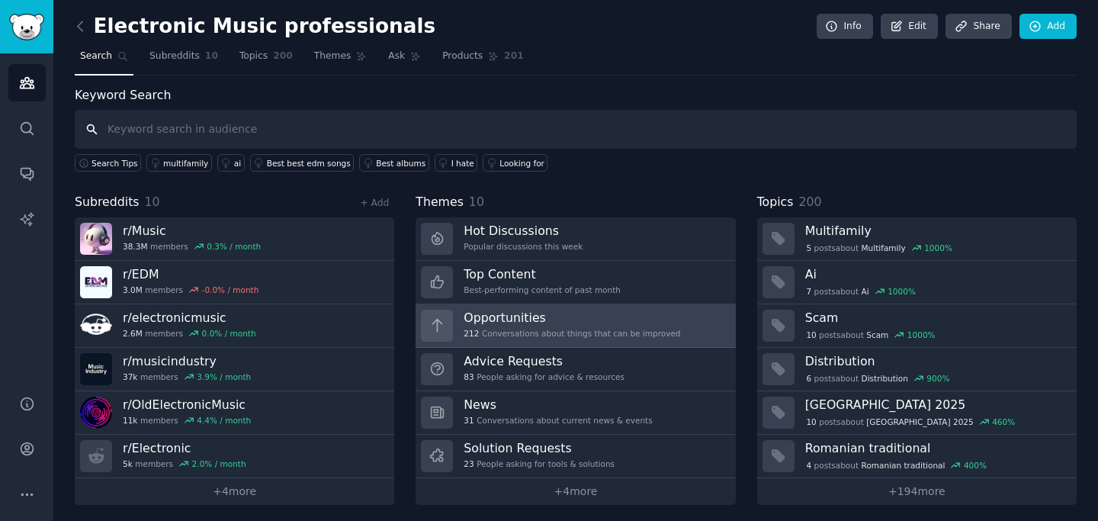
scroll to position [5, 0]
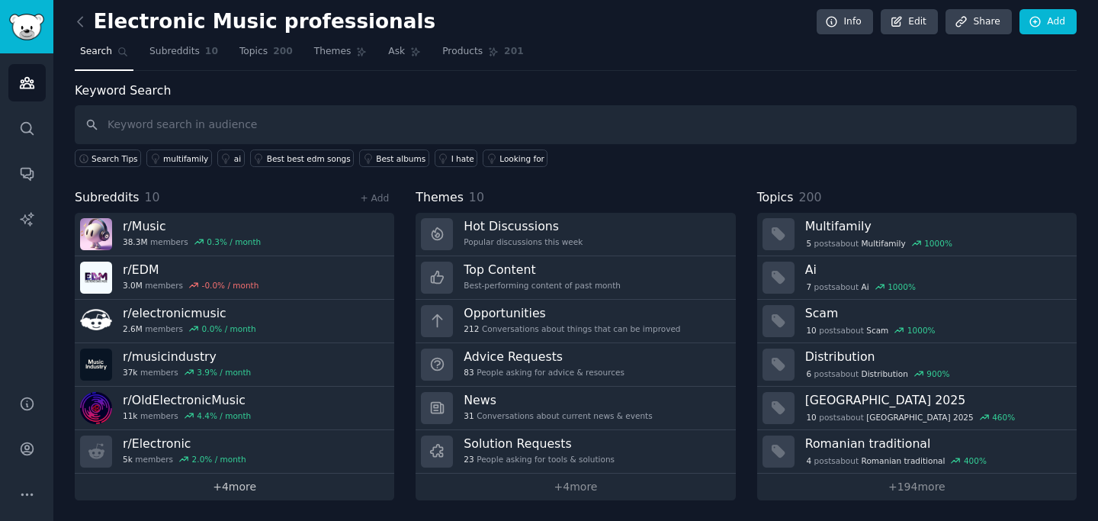
click at [236, 480] on link "+ 4 more" at bounding box center [235, 487] width 320 height 27
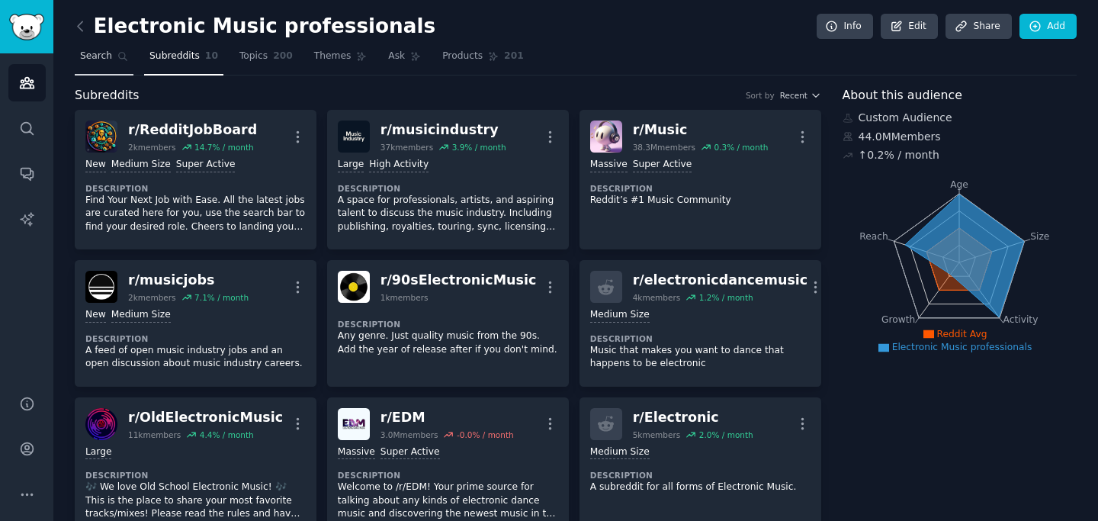
click at [98, 59] on span "Search" at bounding box center [96, 57] width 32 height 14
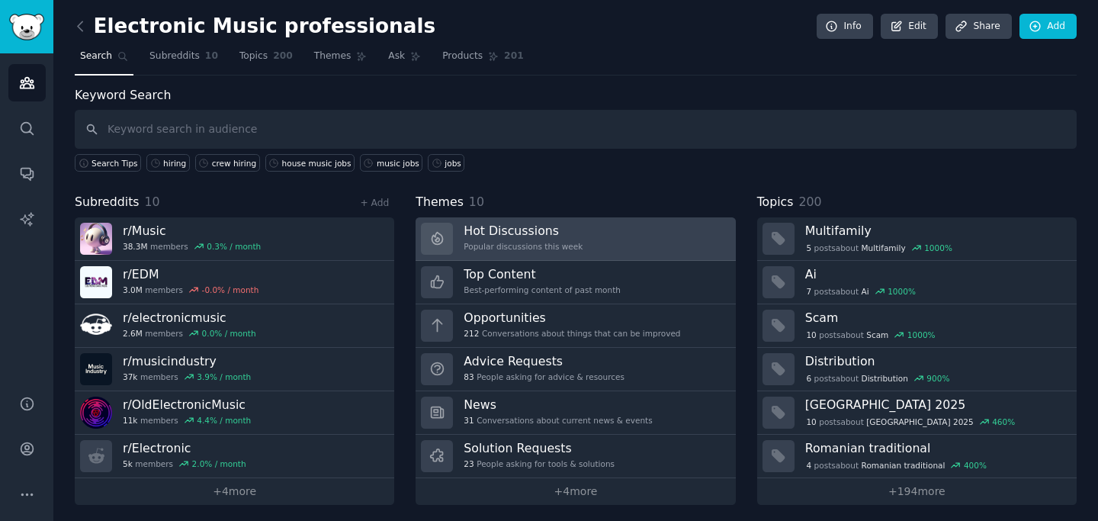
scroll to position [5, 0]
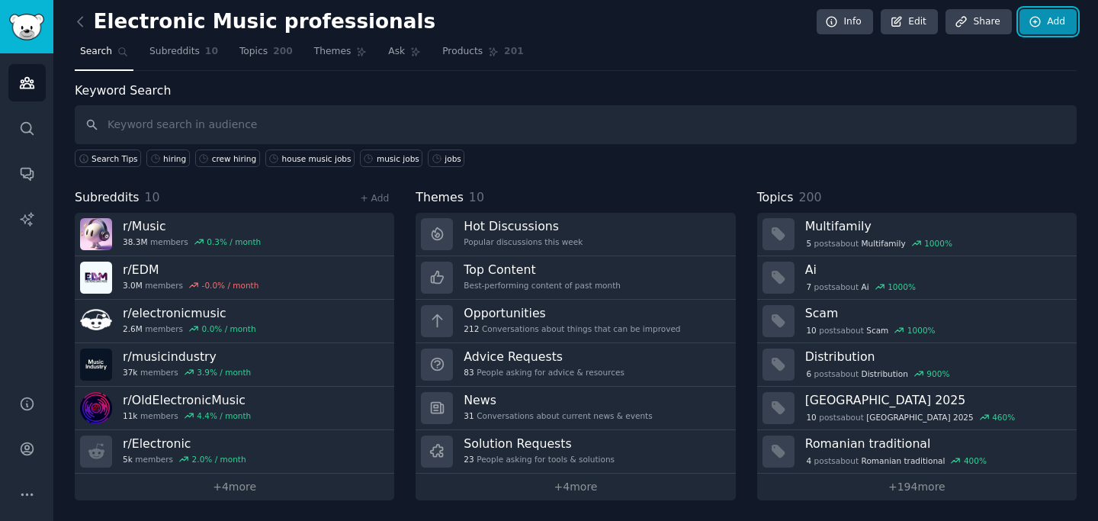
click at [1052, 31] on link "Add" at bounding box center [1048, 22] width 57 height 26
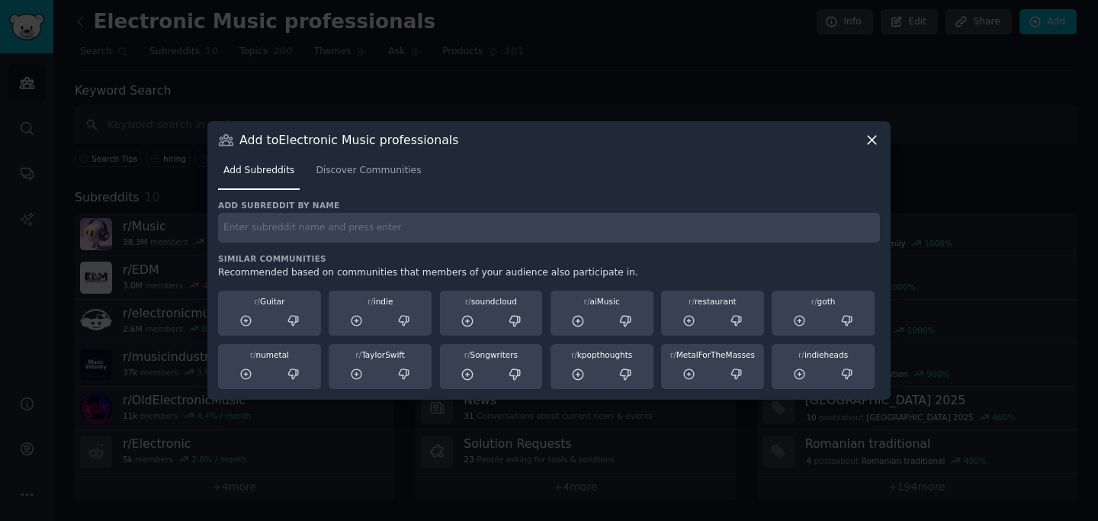
click at [872, 136] on icon at bounding box center [872, 140] width 16 height 16
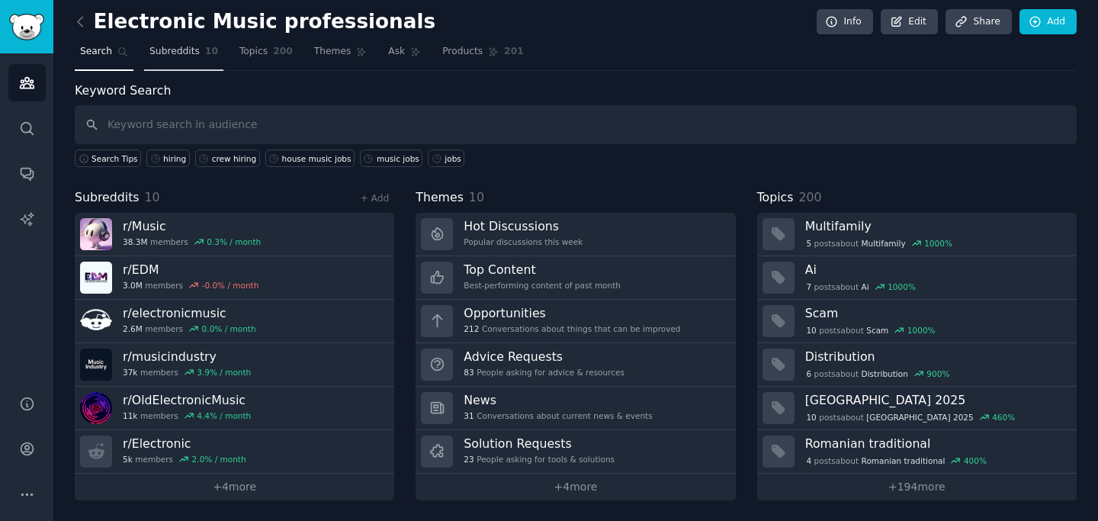
click at [159, 54] on span "Subreddits" at bounding box center [174, 52] width 50 height 14
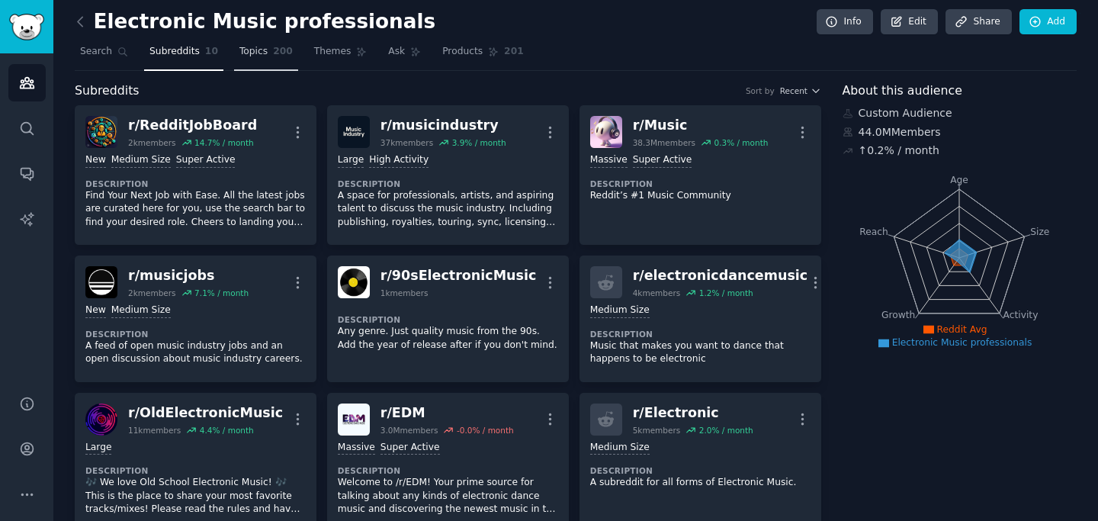
click at [250, 50] on span "Topics" at bounding box center [253, 52] width 28 height 14
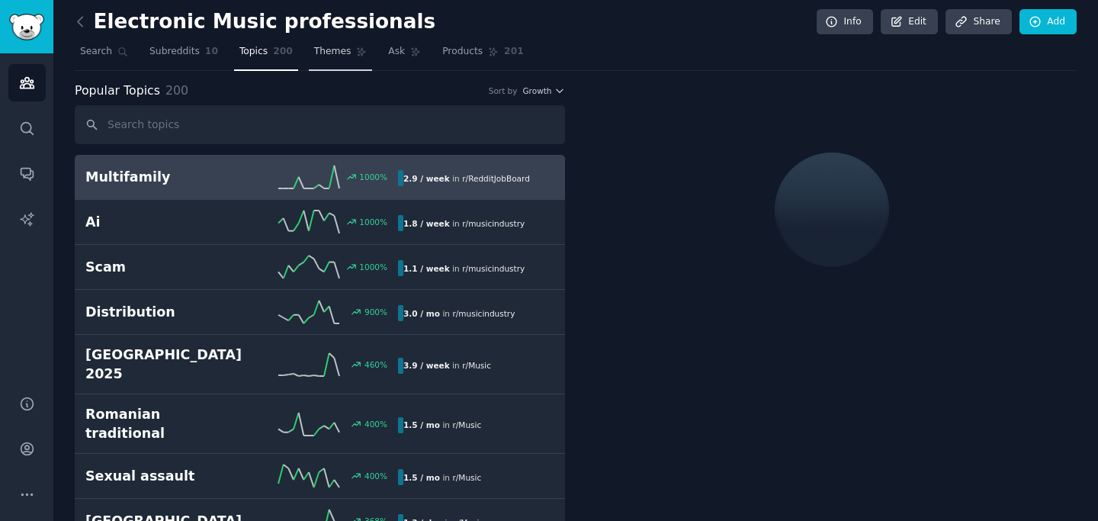
click at [320, 52] on span "Themes" at bounding box center [332, 52] width 37 height 14
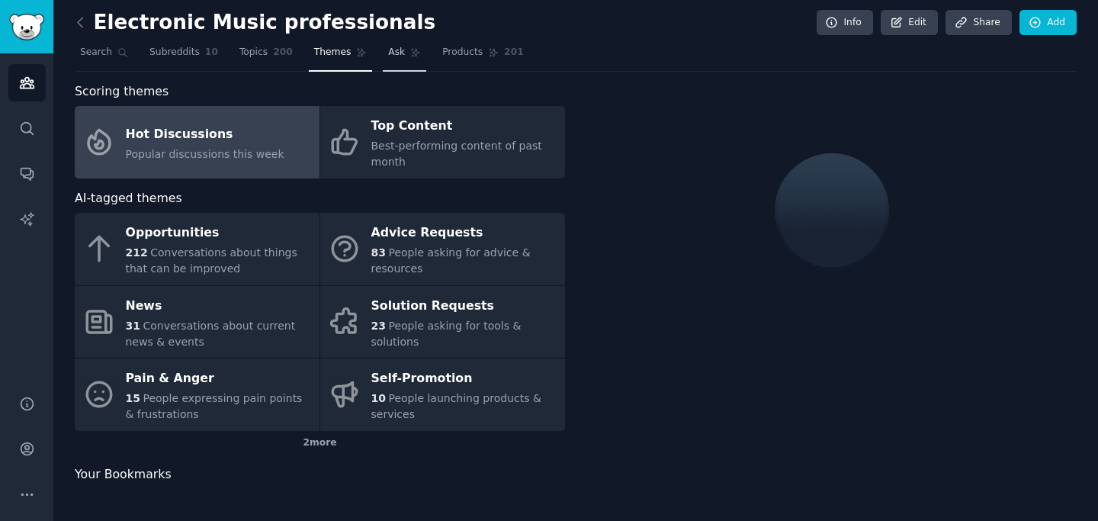
scroll to position [5, 0]
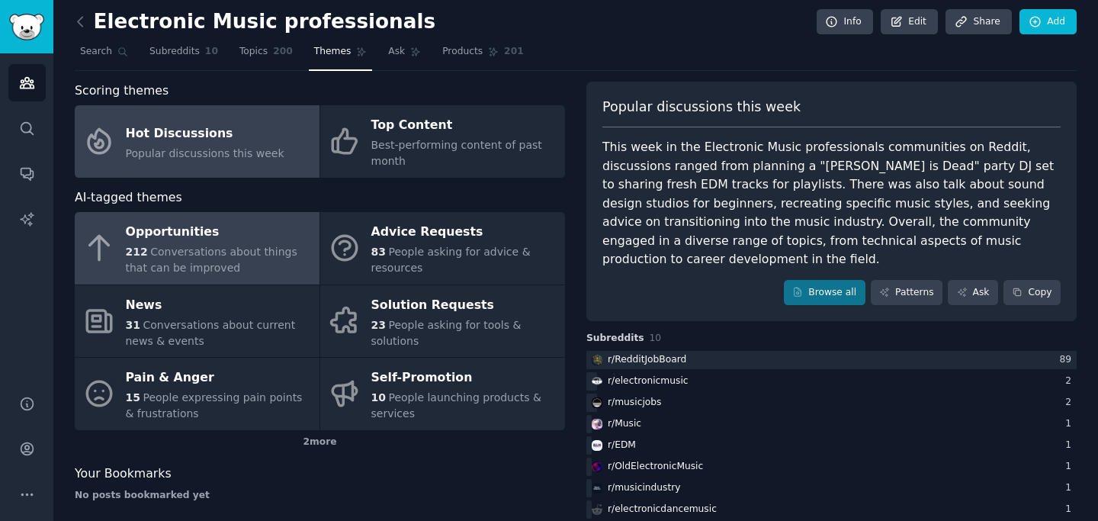
click at [205, 244] on div "212 Conversations about things that can be improved" at bounding box center [219, 260] width 186 height 32
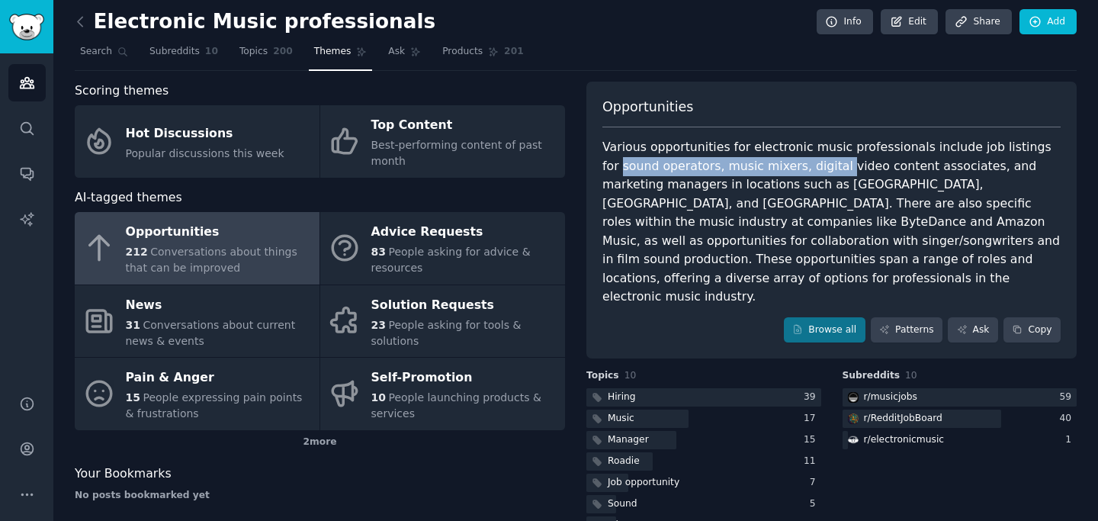
drag, startPoint x: 601, startPoint y: 161, endPoint x: 813, endPoint y: 162, distance: 212.0
click at [813, 162] on div "Various opportunities for electronic music professionals include job listings f…" at bounding box center [831, 222] width 458 height 169
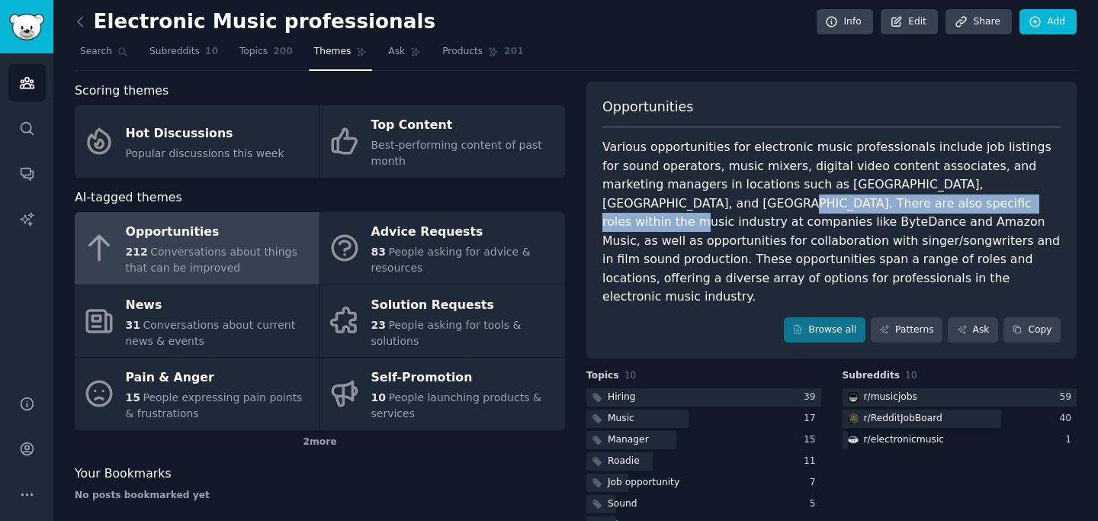
drag, startPoint x: 602, startPoint y: 203, endPoint x: 892, endPoint y: 205, distance: 289.8
click at [892, 205] on div "Various opportunities for electronic music professionals include job listings f…" at bounding box center [831, 222] width 458 height 169
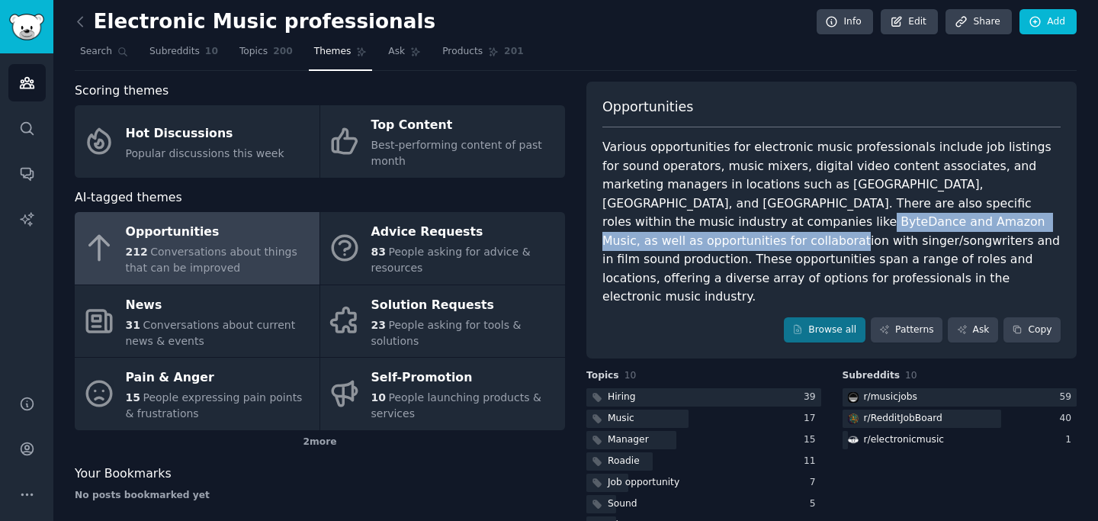
drag, startPoint x: 631, startPoint y: 220, endPoint x: 988, endPoint y: 219, distance: 356.9
click at [988, 219] on div "Various opportunities for electronic music professionals include job listings f…" at bounding box center [831, 222] width 458 height 169
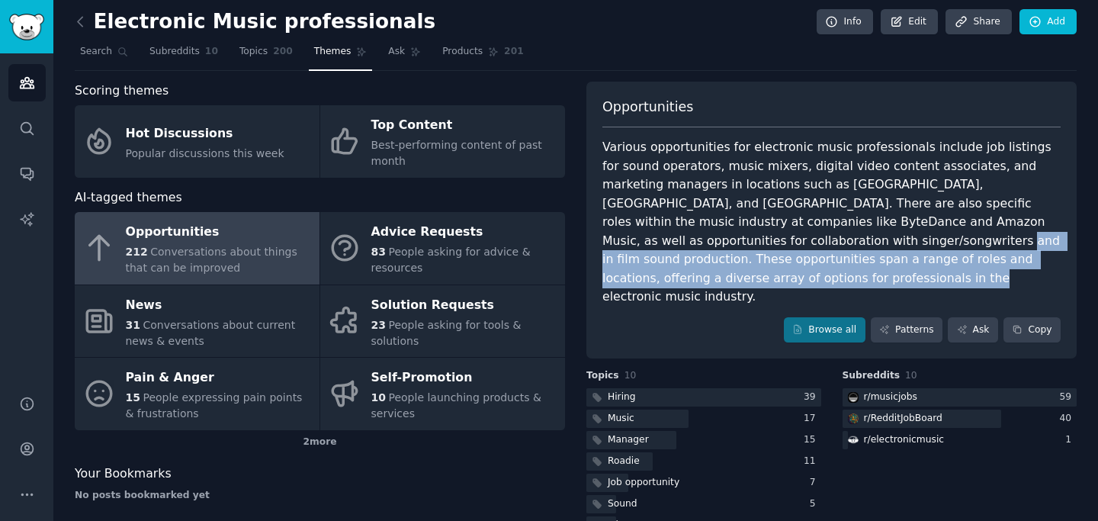
drag, startPoint x: 701, startPoint y: 240, endPoint x: 1013, endPoint y: 255, distance: 312.2
click at [1013, 255] on div "Various opportunities for electronic music professionals include job listings f…" at bounding box center [831, 222] width 458 height 169
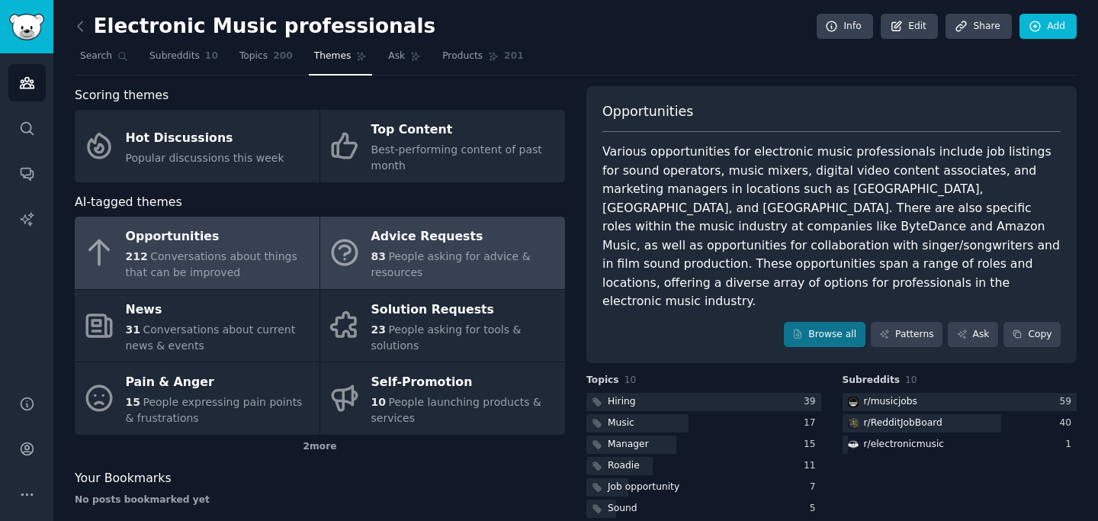
click at [409, 255] on span "People asking for advice & resources" at bounding box center [450, 264] width 159 height 28
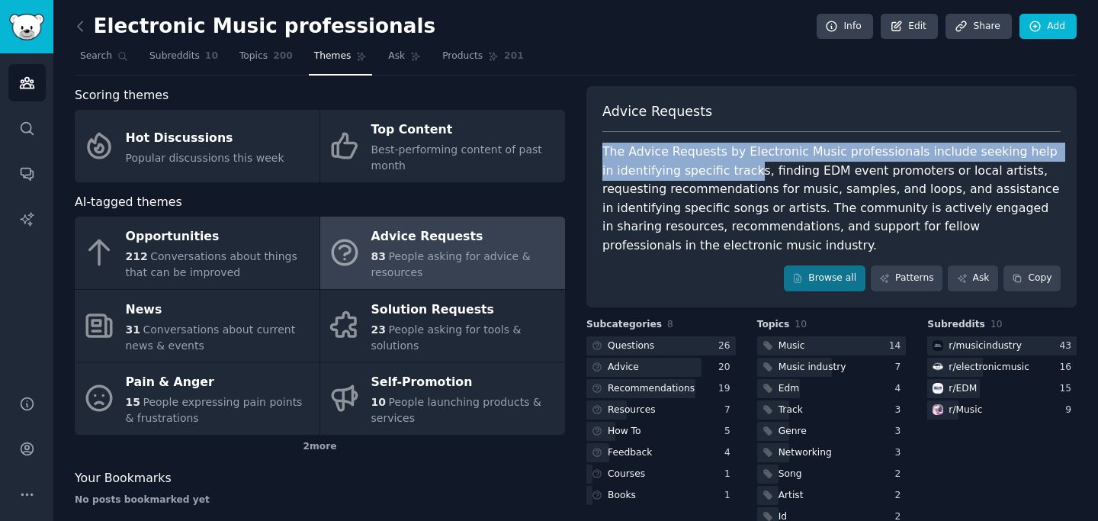
drag, startPoint x: 602, startPoint y: 150, endPoint x: 734, endPoint y: 165, distance: 132.8
click at [734, 165] on div "The Advice Requests by Electronic Music professionals include seeking help in i…" at bounding box center [831, 199] width 458 height 112
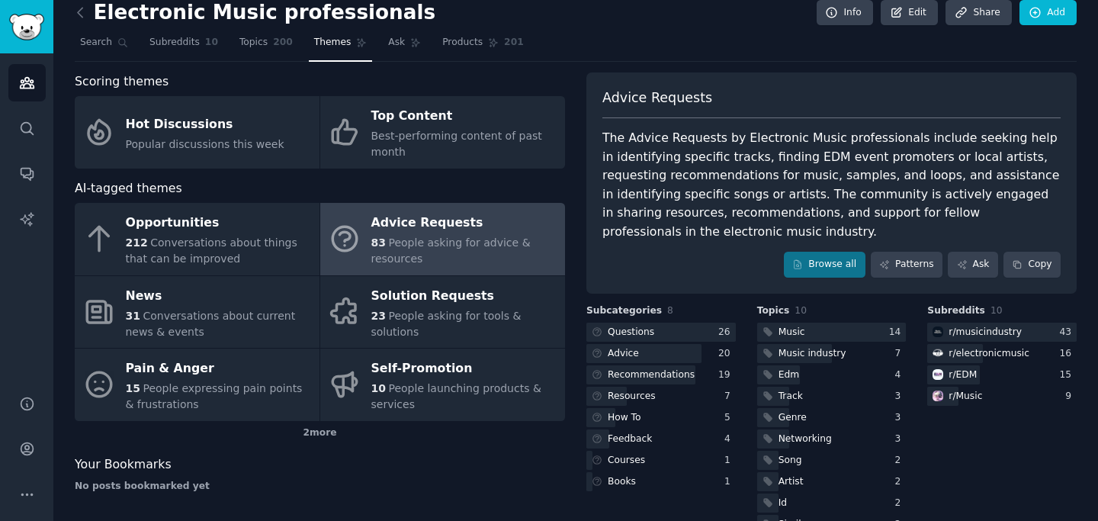
scroll to position [16, 0]
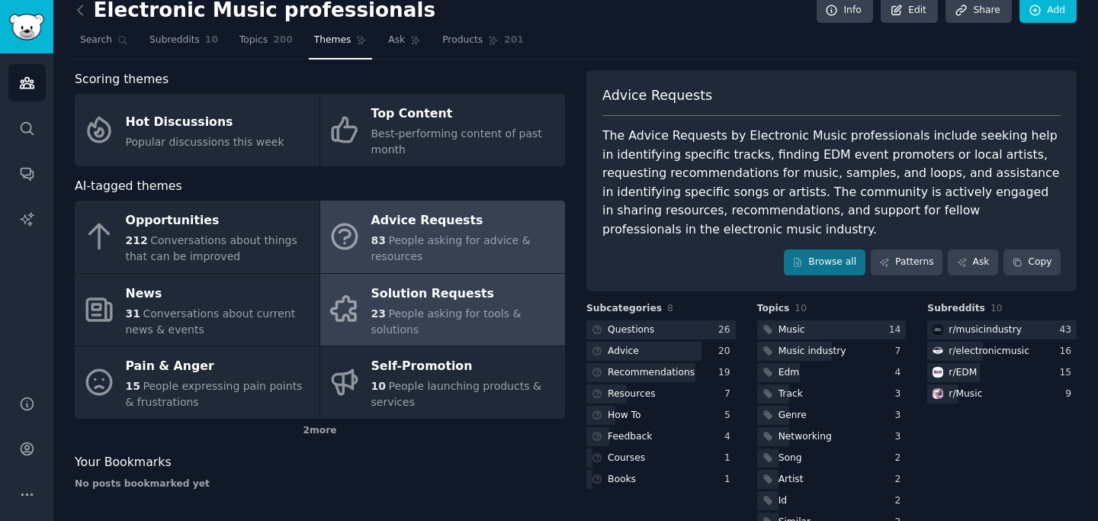
click at [446, 311] on span "People asking for tools & solutions" at bounding box center [446, 321] width 150 height 28
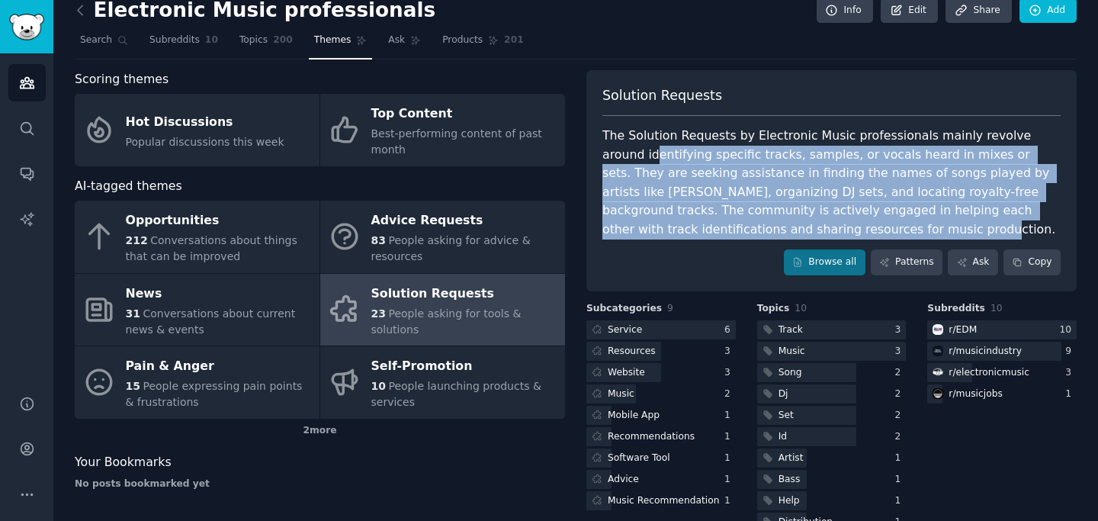
drag, startPoint x: 612, startPoint y: 153, endPoint x: 829, endPoint y: 223, distance: 228.1
click at [829, 223] on div "The Solution Requests by Electronic Music professionals mainly revolve around i…" at bounding box center [831, 183] width 458 height 112
